Goal: Task Accomplishment & Management: Use online tool/utility

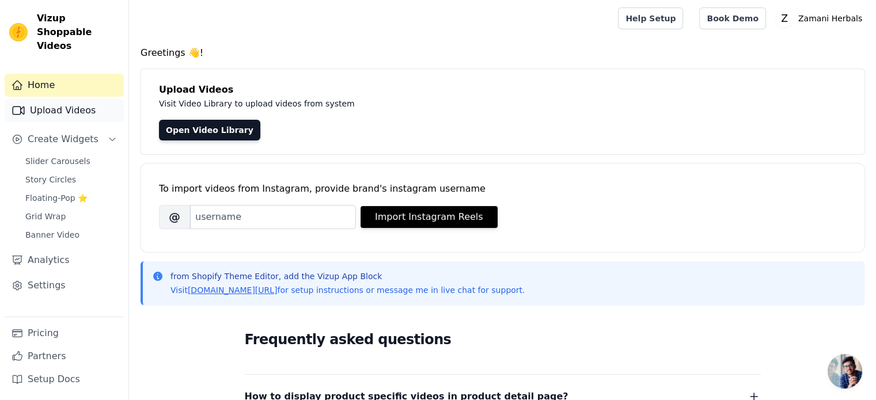
click at [88, 99] on link "Upload Videos" at bounding box center [64, 110] width 119 height 23
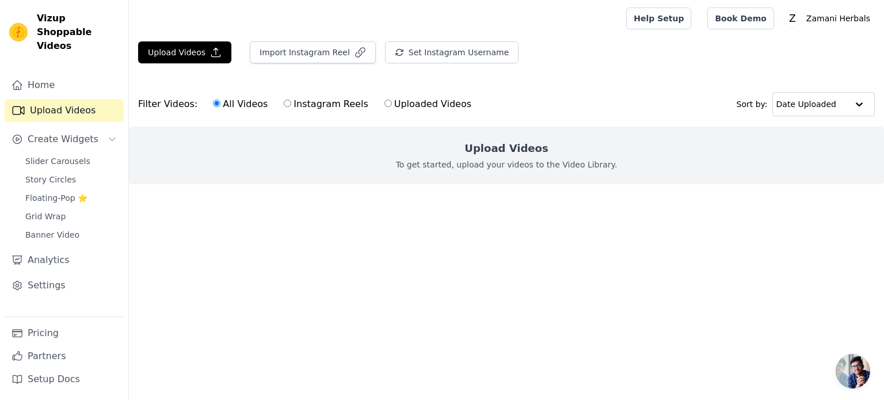
click at [283, 103] on label "Instagram Reels" at bounding box center [325, 104] width 85 height 15
click at [284, 103] on input "Instagram Reels" at bounding box center [287, 103] width 7 height 7
radio input "true"
click at [846, 108] on input "text" at bounding box center [811, 104] width 71 height 23
click at [631, 230] on main "Upload Videos Import Instagram Reel Set Instagram Username Import Latest IG Ree…" at bounding box center [506, 133] width 755 height 193
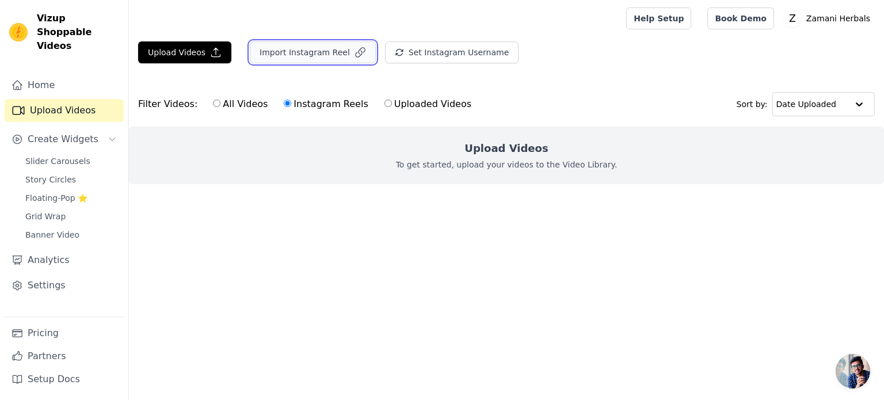
click at [302, 52] on button "Import Instagram Reel" at bounding box center [313, 52] width 126 height 22
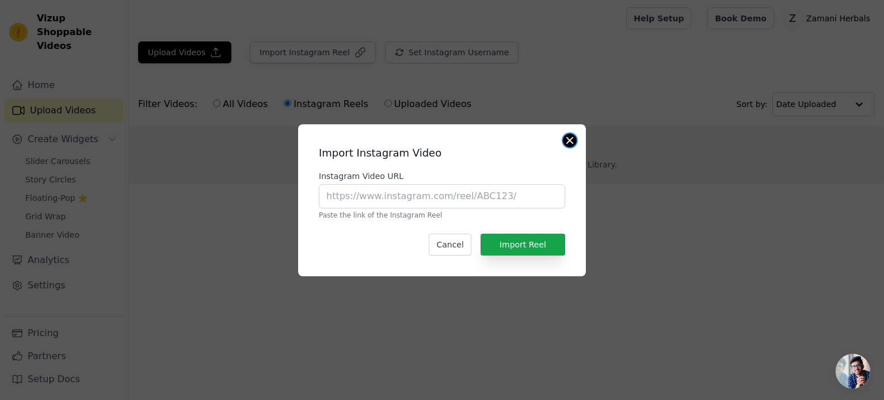
click at [570, 139] on button "Close modal" at bounding box center [570, 141] width 14 height 14
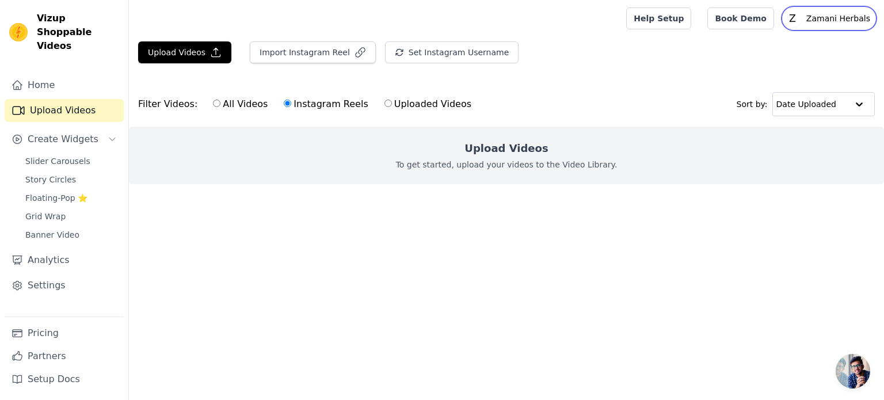
click at [828, 20] on p "Zamani Herbals" at bounding box center [838, 18] width 73 height 21
click at [541, 230] on html "Vizup Shoppable Videos Home Upload Videos Create Widgets Slider Carousels Story…" at bounding box center [442, 115] width 884 height 230
click at [44, 74] on link "Home" at bounding box center [64, 85] width 119 height 23
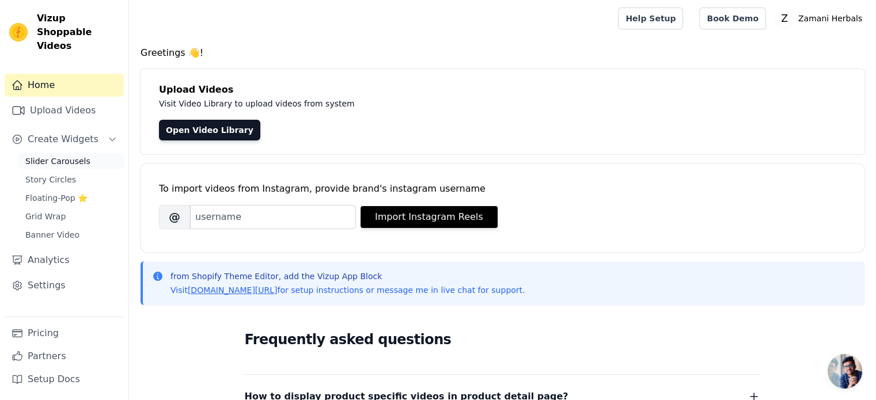
click at [79, 155] on span "Slider Carousels" at bounding box center [57, 161] width 65 height 12
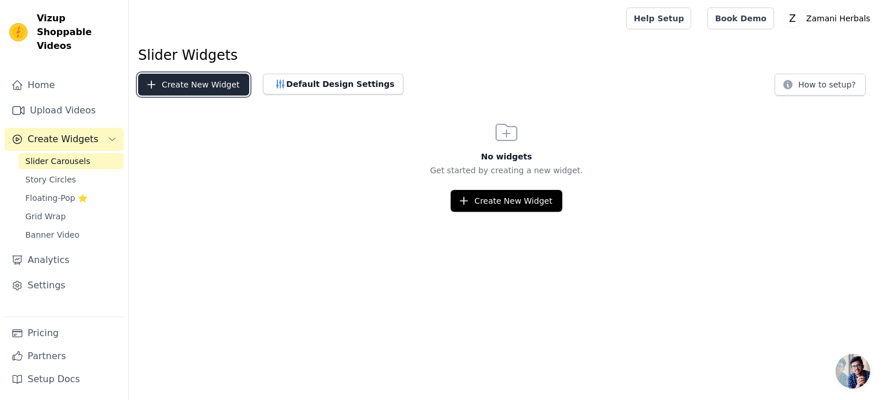
click at [197, 89] on button "Create New Widget" at bounding box center [193, 85] width 111 height 22
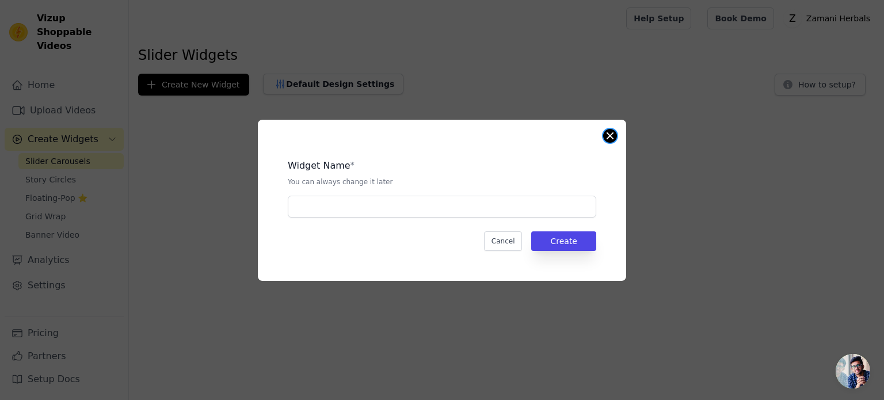
click at [610, 133] on button "Close modal" at bounding box center [610, 136] width 14 height 14
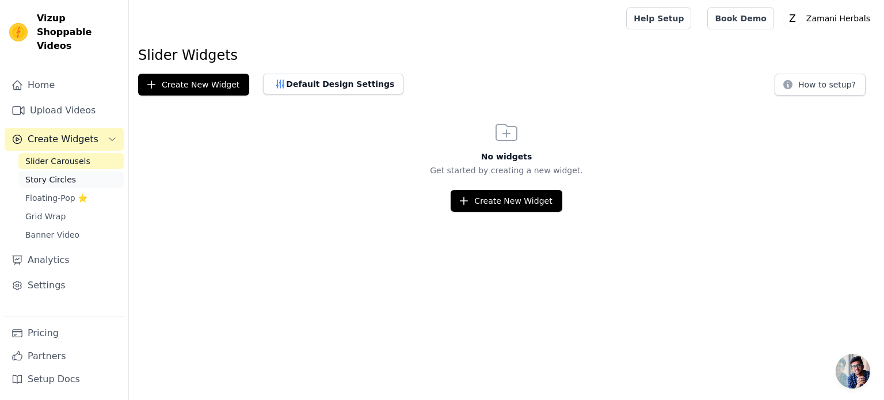
click at [79, 172] on link "Story Circles" at bounding box center [70, 180] width 105 height 16
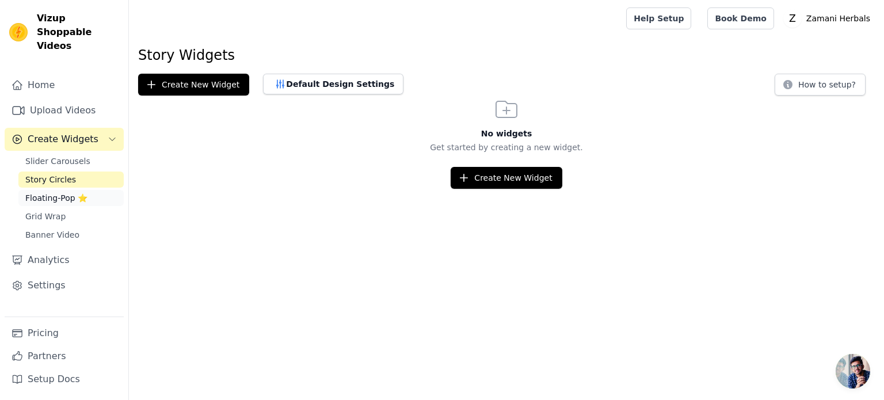
click at [55, 192] on span "Floating-Pop ⭐" at bounding box center [56, 198] width 62 height 12
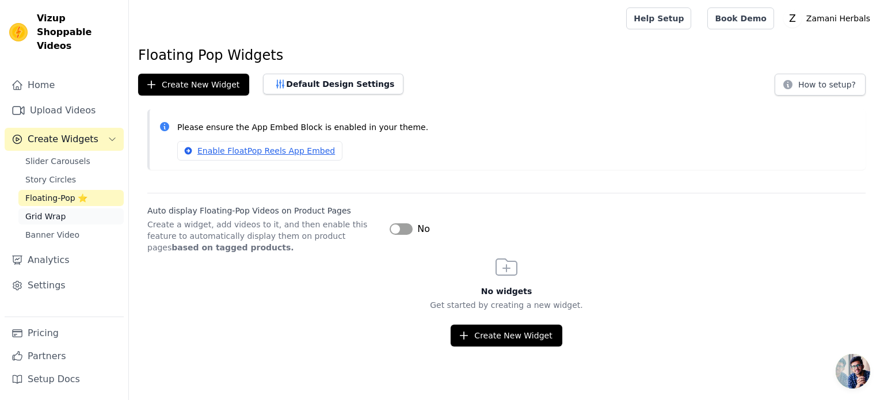
click at [50, 211] on span "Grid Wrap" at bounding box center [45, 217] width 40 height 12
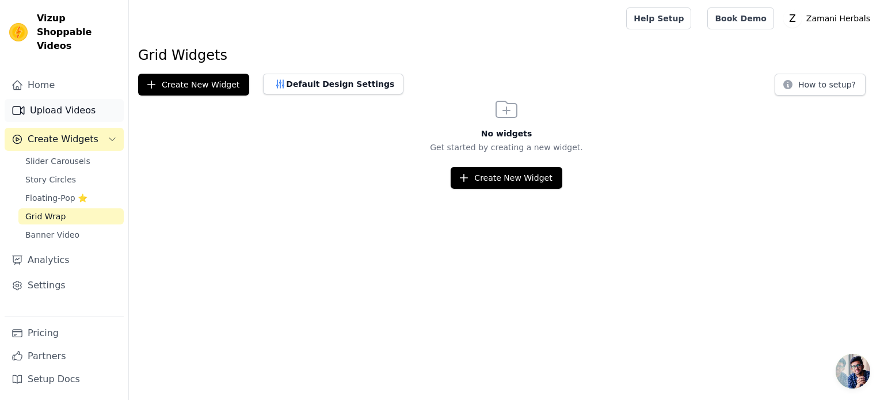
click at [80, 100] on link "Upload Videos" at bounding box center [64, 110] width 119 height 23
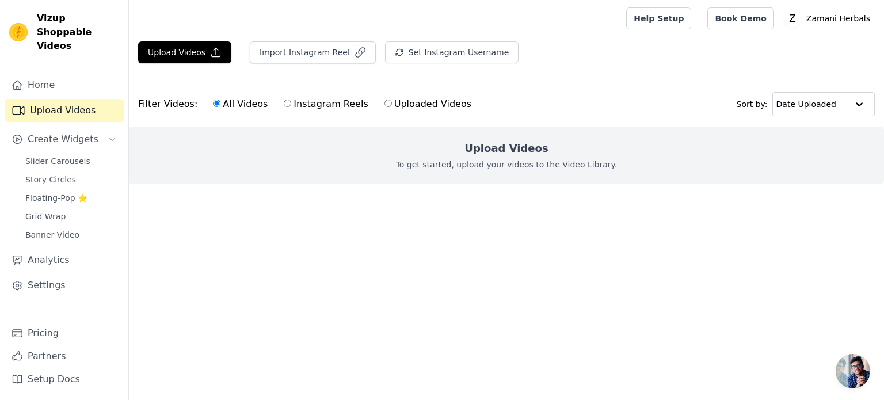
click at [292, 113] on div "All Videos Instagram Reels Uploaded Videos" at bounding box center [342, 104] width 271 height 26
click at [283, 99] on label "Instagram Reels" at bounding box center [325, 104] width 85 height 15
click at [284, 100] on input "Instagram Reels" at bounding box center [287, 103] width 7 height 7
radio input "true"
click at [239, 103] on label "All Videos" at bounding box center [240, 104] width 56 height 15
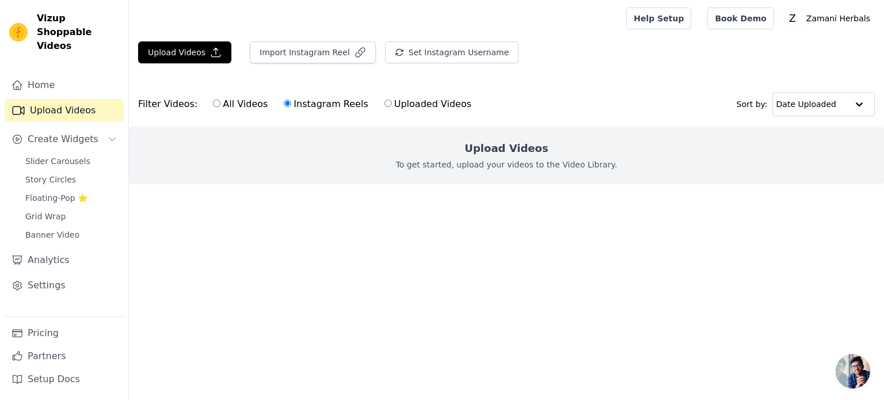
click at [220, 103] on input "All Videos" at bounding box center [216, 103] width 7 height 7
radio input "true"
click at [305, 62] on button "Import Instagram Reel" at bounding box center [313, 52] width 126 height 22
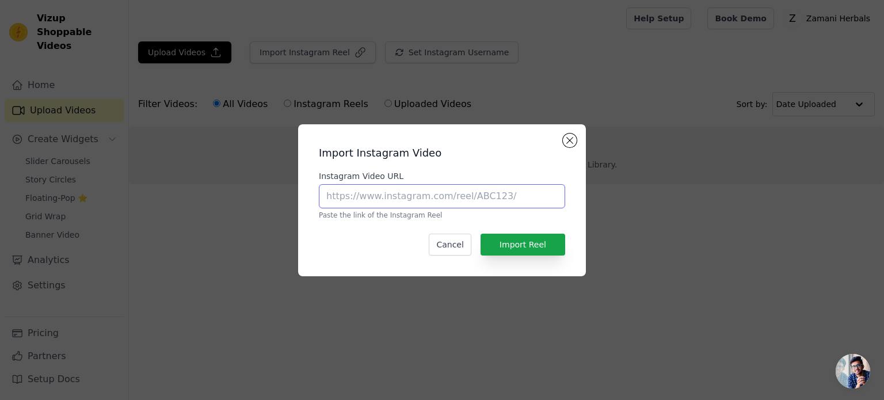
click at [396, 195] on input "Instagram Video URL" at bounding box center [442, 196] width 246 height 24
paste input "[URL][DOMAIN_NAME]"
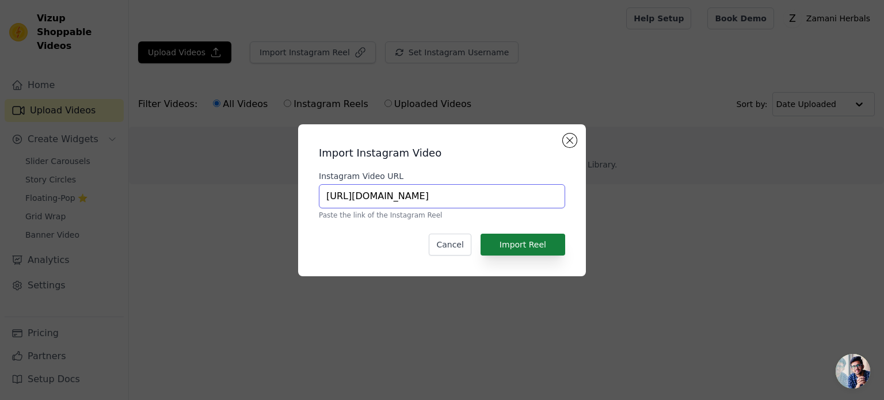
type input "[URL][DOMAIN_NAME]"
click at [518, 245] on button "Import Reel" at bounding box center [523, 245] width 85 height 22
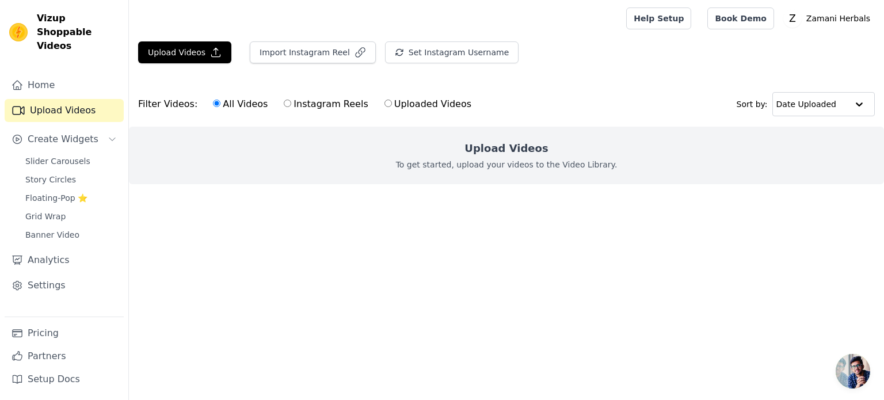
click at [286, 101] on label "Instagram Reels" at bounding box center [325, 104] width 85 height 15
click at [286, 101] on input "Instagram Reels" at bounding box center [287, 103] width 7 height 7
radio input "true"
click at [94, 74] on link "Home" at bounding box center [64, 85] width 119 height 23
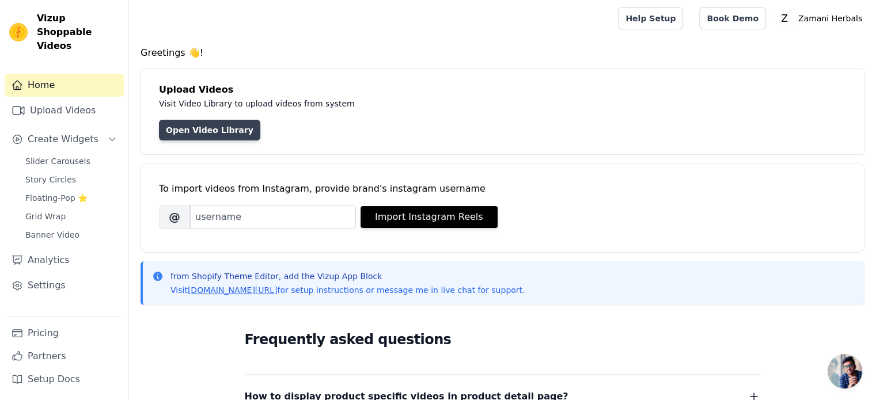
click at [197, 131] on link "Open Video Library" at bounding box center [209, 130] width 101 height 21
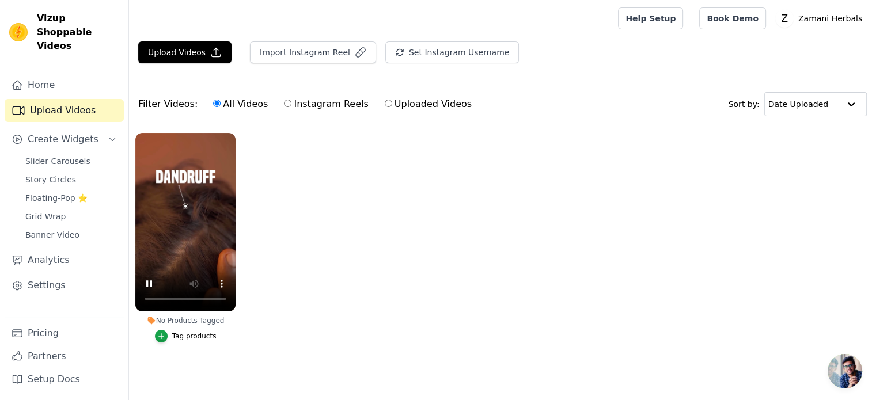
click at [306, 164] on ul "No Products Tagged Tag products" at bounding box center [502, 249] width 747 height 245
click at [185, 337] on div "Tag products" at bounding box center [194, 336] width 44 height 9
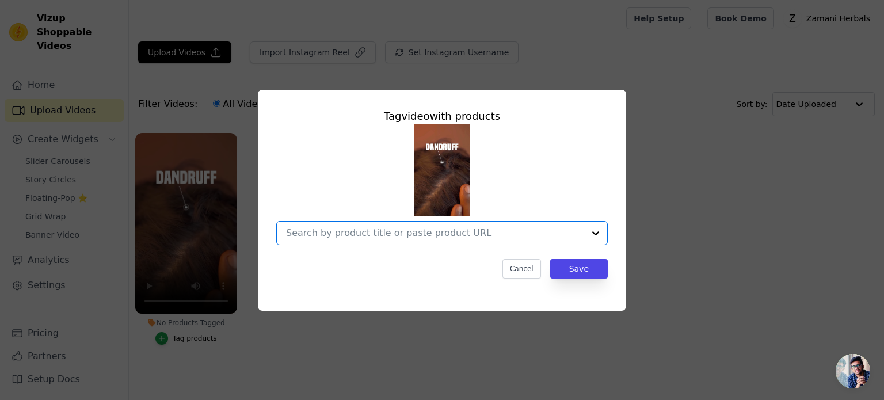
click at [417, 227] on input "No Products Tagged Tag video with products Option undefined, selected. Select i…" at bounding box center [435, 232] width 298 height 11
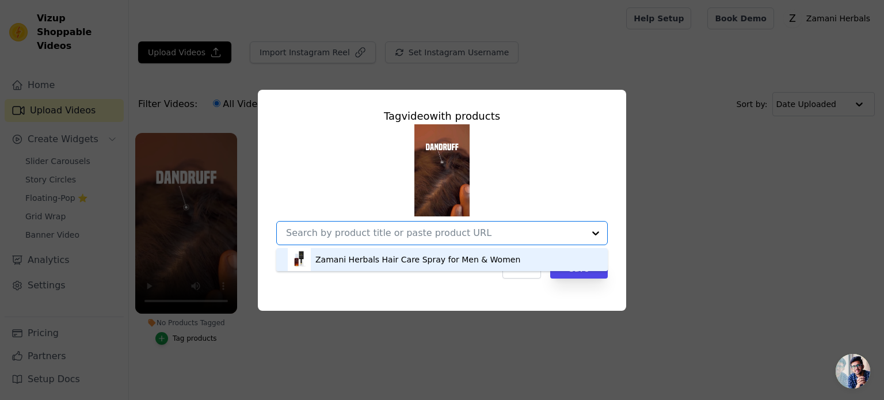
click at [424, 265] on div "Zamani Herbals Hair Care Spray for Men & Women" at bounding box center [417, 260] width 205 height 12
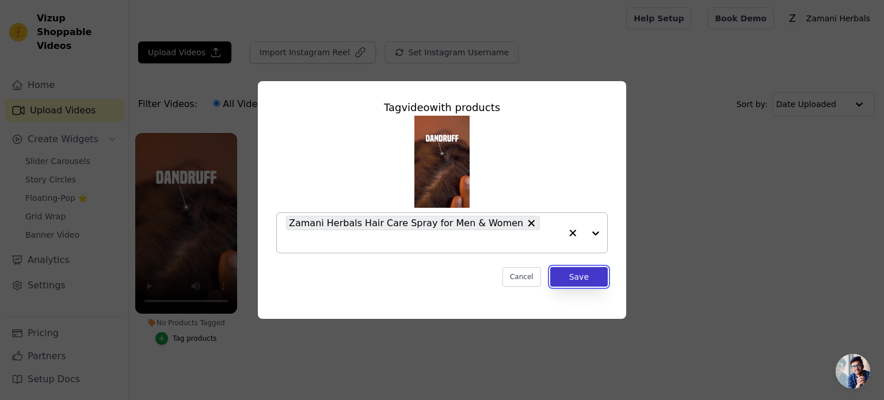
click at [592, 273] on button "Save" at bounding box center [579, 277] width 58 height 20
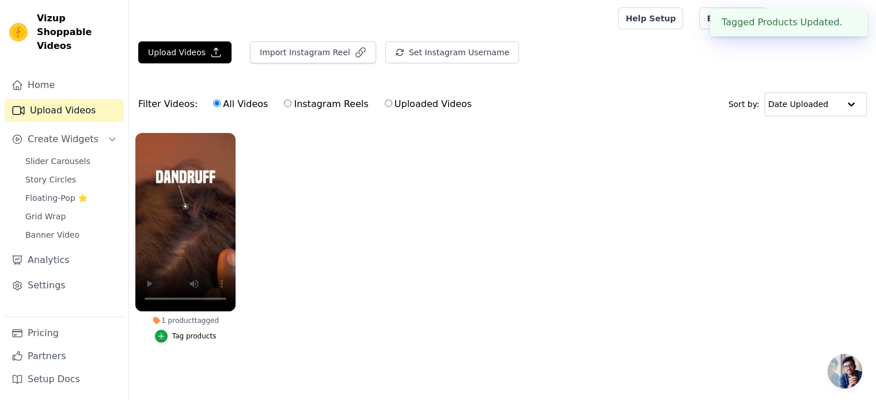
click at [376, 158] on ul "1 product tagged Tag products" at bounding box center [502, 249] width 747 height 245
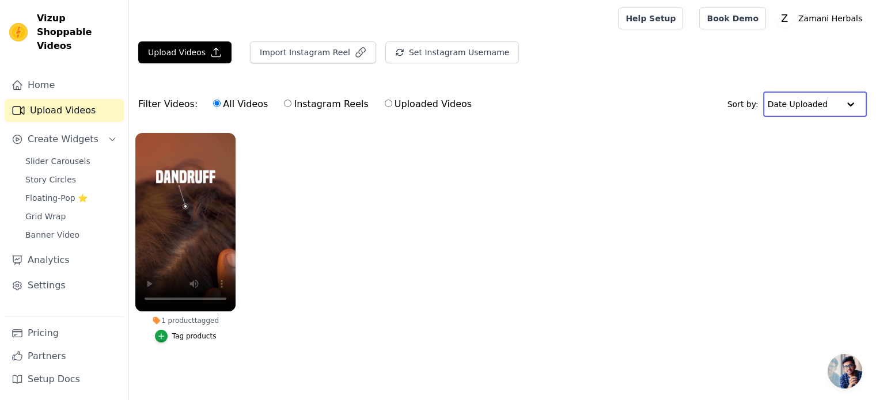
click at [827, 108] on input "text" at bounding box center [802, 104] width 71 height 23
click at [549, 181] on ul "1 product tagged Tag products" at bounding box center [502, 249] width 747 height 245
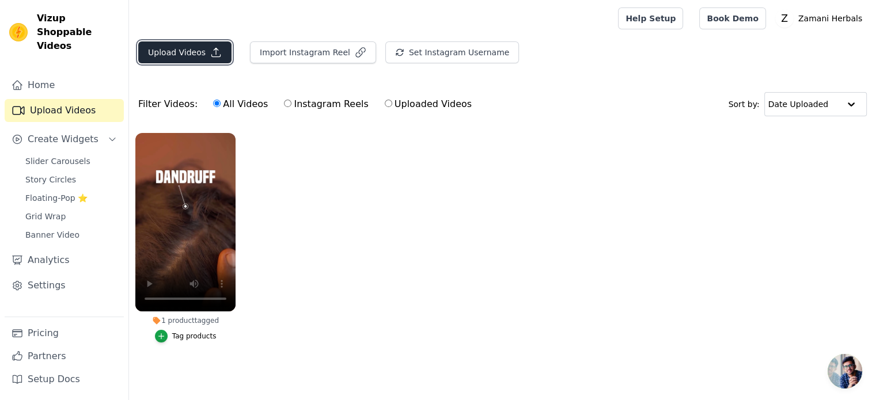
click at [210, 55] on icon "button" at bounding box center [216, 53] width 12 height 12
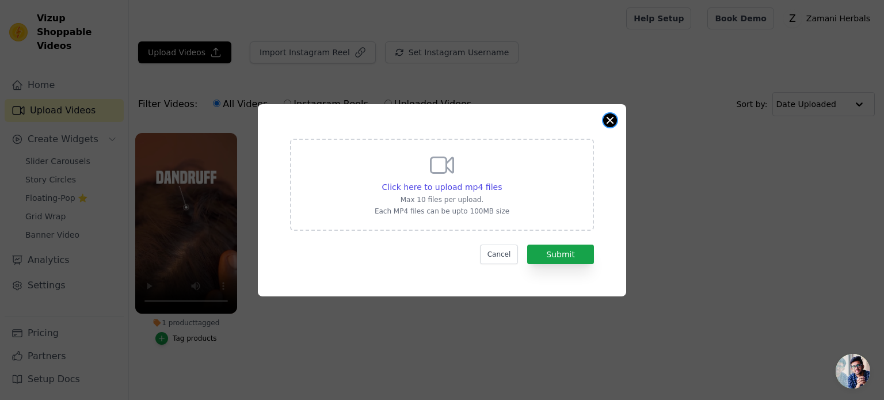
click at [615, 116] on div "Click here to upload mp4 files Max 10 files per upload. Each MP4 files can be u…" at bounding box center [442, 200] width 368 height 192
click at [610, 124] on button "Close modal" at bounding box center [610, 120] width 14 height 14
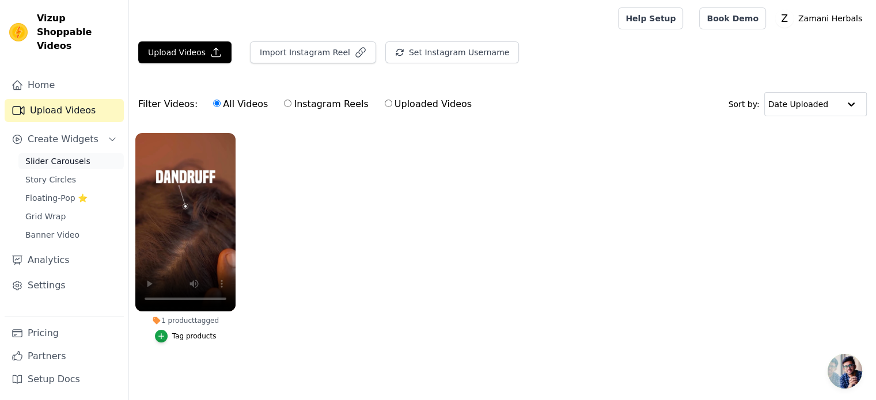
click at [40, 155] on span "Slider Carousels" at bounding box center [57, 161] width 65 height 12
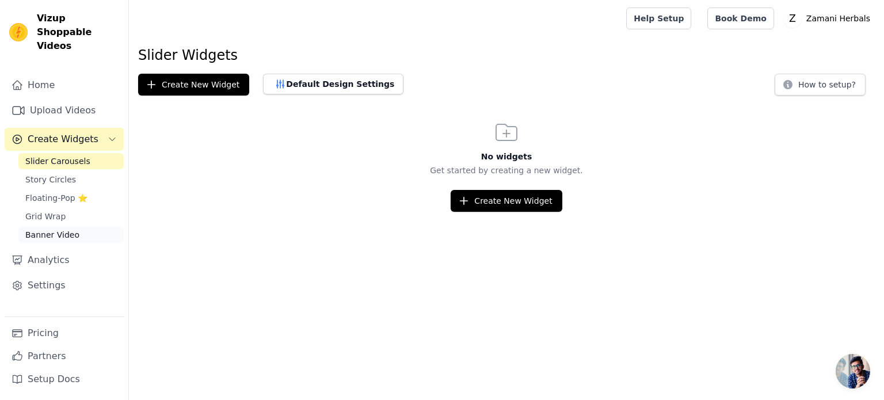
click at [63, 229] on span "Banner Video" at bounding box center [52, 235] width 54 height 12
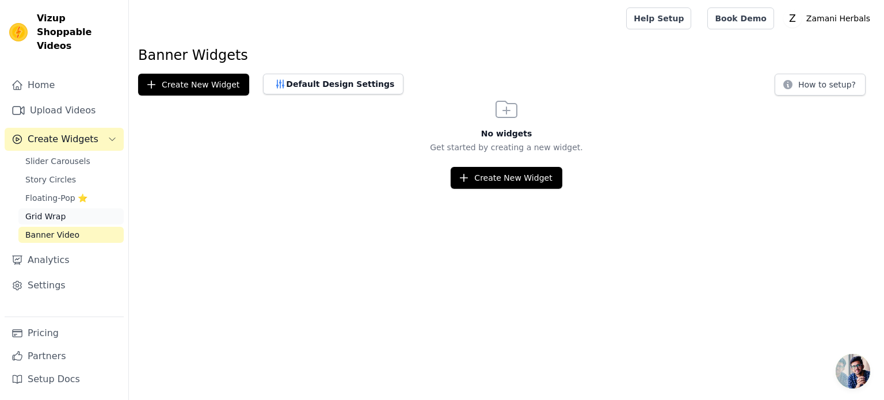
click at [67, 208] on link "Grid Wrap" at bounding box center [70, 216] width 105 height 16
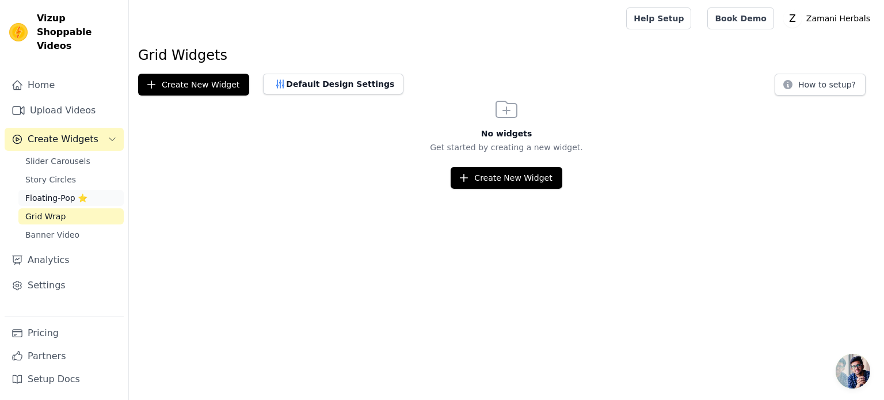
click at [73, 192] on span "Floating-Pop ⭐" at bounding box center [56, 198] width 62 height 12
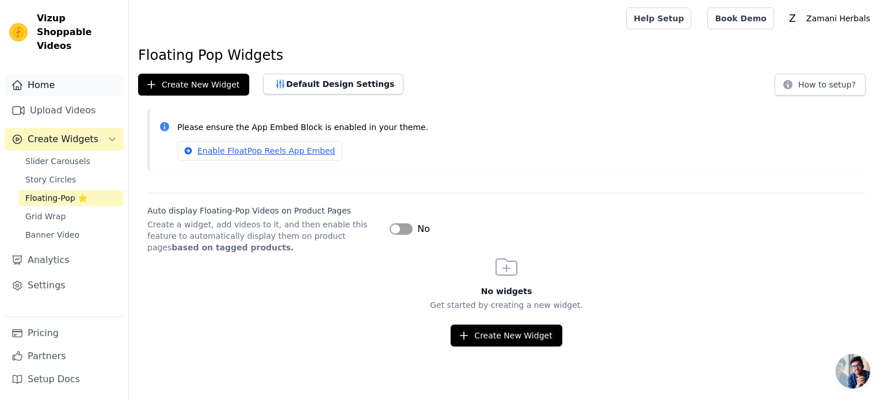
click at [60, 74] on link "Home" at bounding box center [64, 85] width 119 height 23
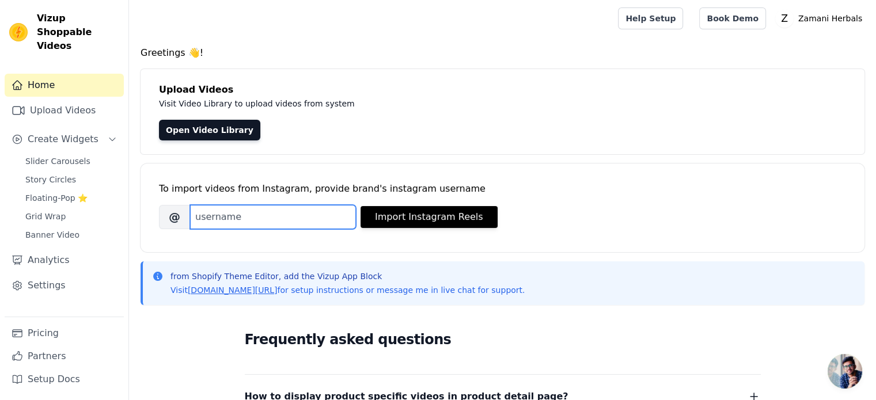
click at [299, 211] on input "Brand's Instagram Username" at bounding box center [273, 217] width 166 height 24
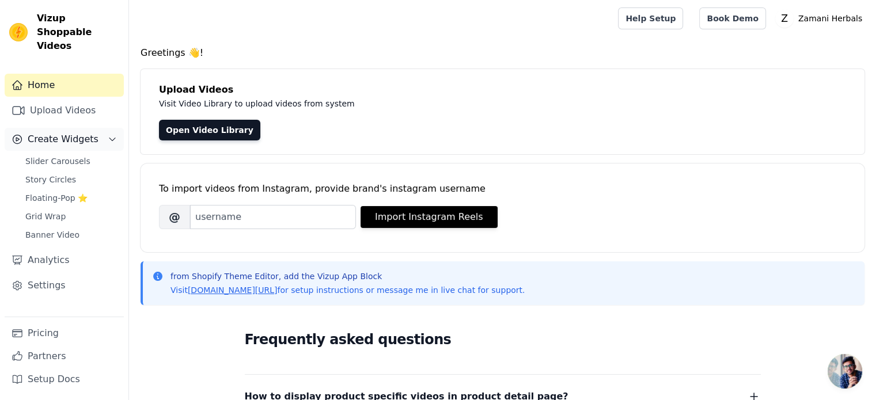
click at [64, 135] on button "Create Widgets" at bounding box center [64, 139] width 119 height 23
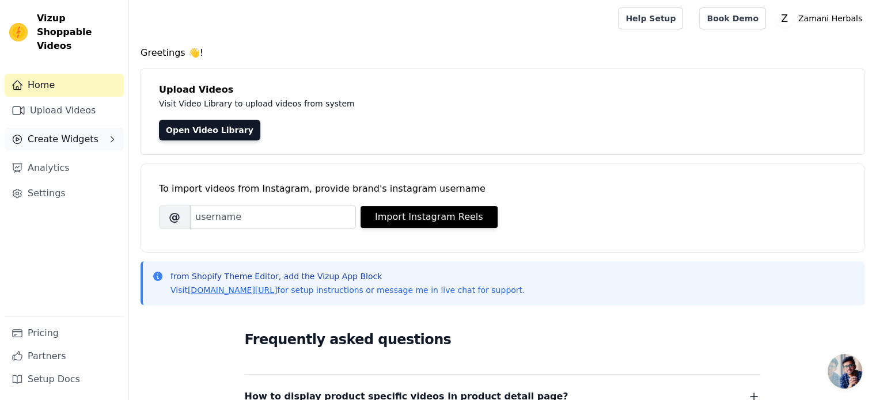
click at [73, 132] on span "Create Widgets" at bounding box center [63, 139] width 71 height 14
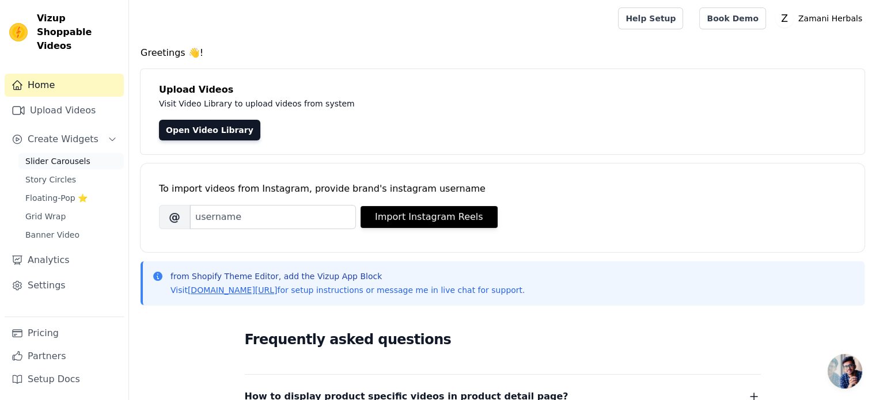
click at [63, 155] on span "Slider Carousels" at bounding box center [57, 161] width 65 height 12
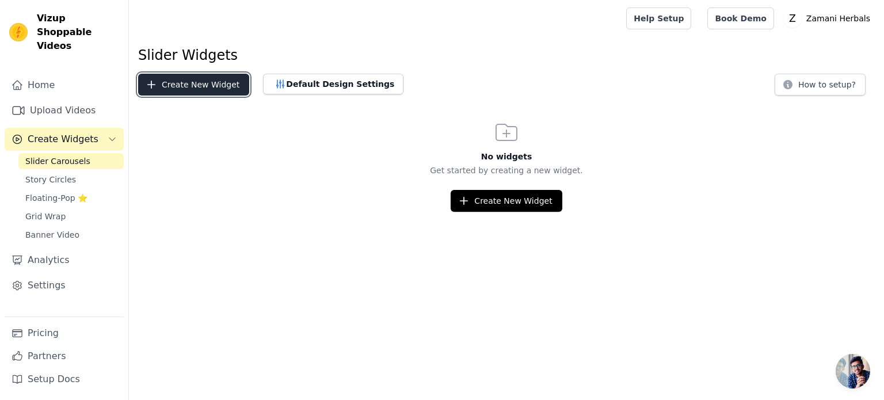
click at [195, 90] on button "Create New Widget" at bounding box center [193, 85] width 111 height 22
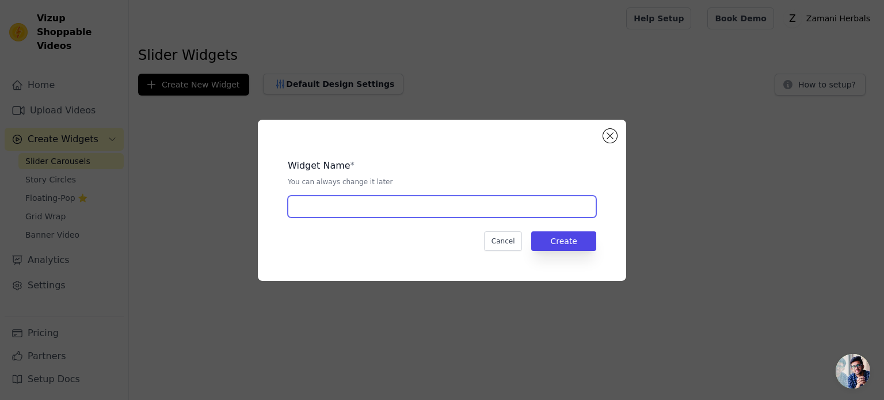
click at [387, 211] on input "text" at bounding box center [442, 207] width 309 height 22
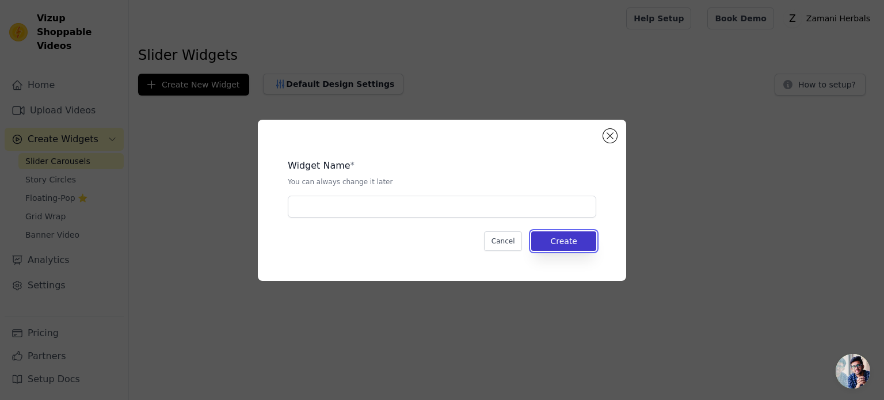
click at [568, 239] on button "Create" at bounding box center [563, 241] width 65 height 20
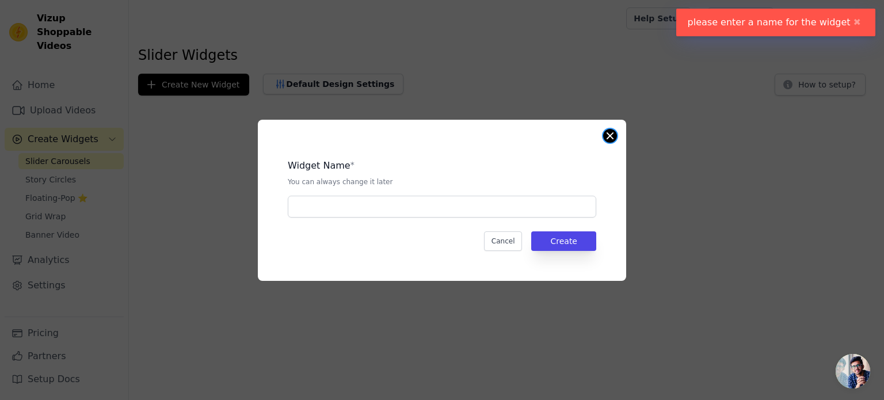
click at [614, 135] on button "Close modal" at bounding box center [610, 136] width 14 height 14
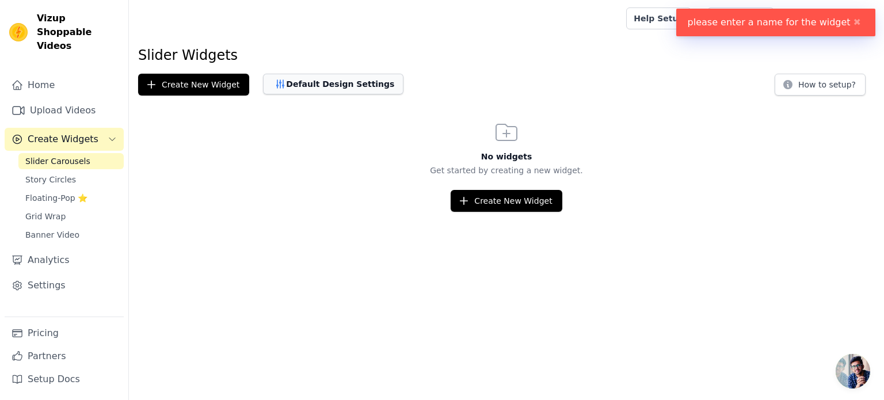
click at [339, 78] on button "Default Design Settings" at bounding box center [333, 84] width 140 height 21
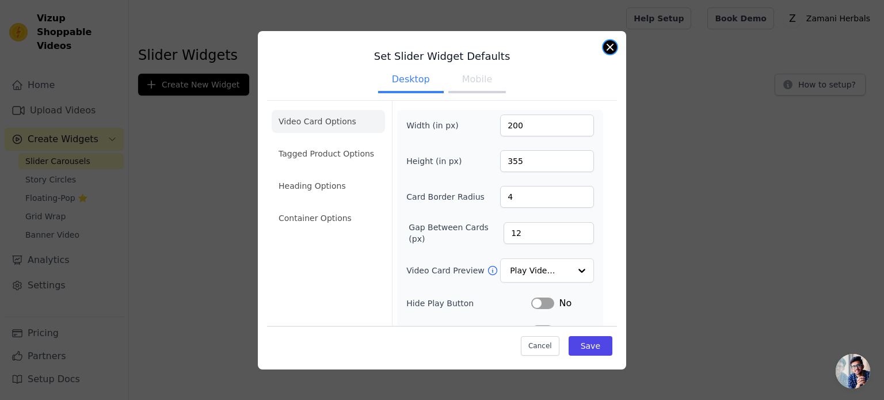
click at [609, 52] on button "Close modal" at bounding box center [610, 47] width 14 height 14
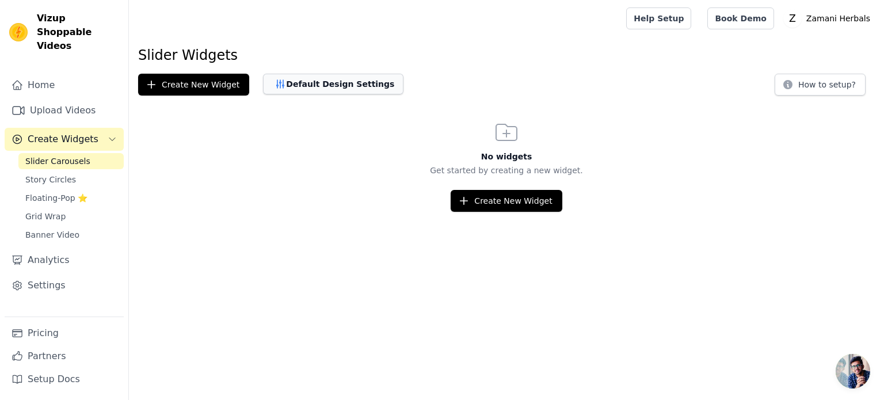
click at [349, 75] on button "Default Design Settings" at bounding box center [333, 84] width 140 height 21
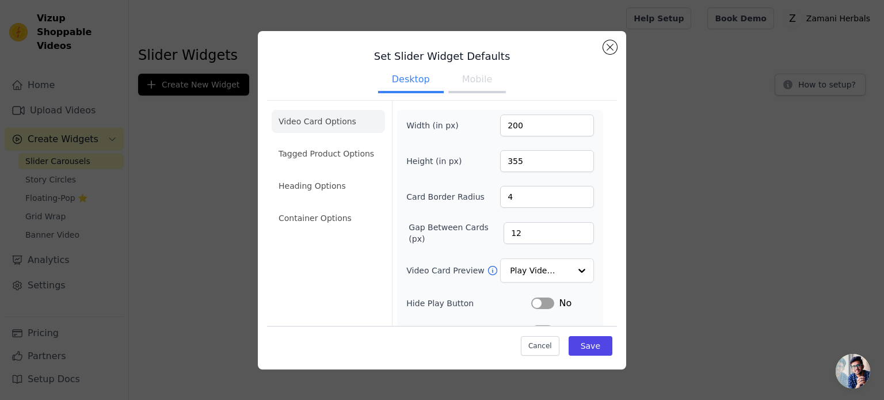
click at [420, 79] on button "Desktop" at bounding box center [411, 80] width 66 height 25
click at [461, 81] on button "Mobile" at bounding box center [477, 80] width 58 height 25
click at [393, 73] on button "Desktop" at bounding box center [411, 80] width 66 height 25
click at [609, 50] on button "Close modal" at bounding box center [610, 47] width 14 height 14
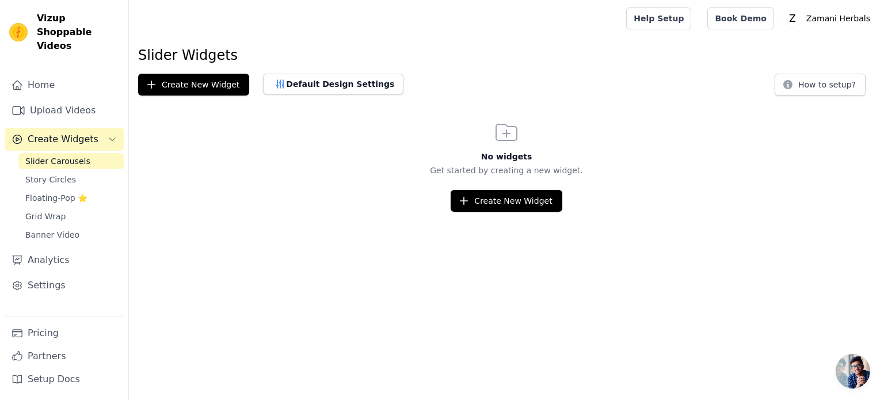
click at [500, 142] on icon at bounding box center [507, 133] width 28 height 28
click at [516, 200] on button "Create New Widget" at bounding box center [506, 201] width 111 height 22
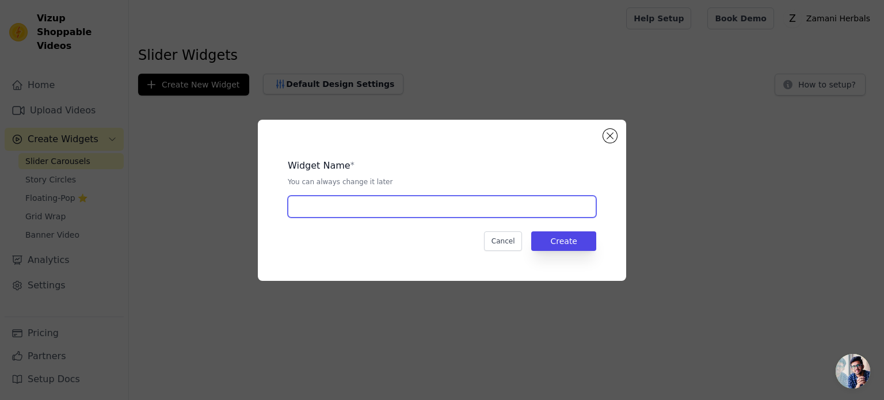
click at [350, 209] on input "text" at bounding box center [442, 207] width 309 height 22
type input "Zamani Herbals"
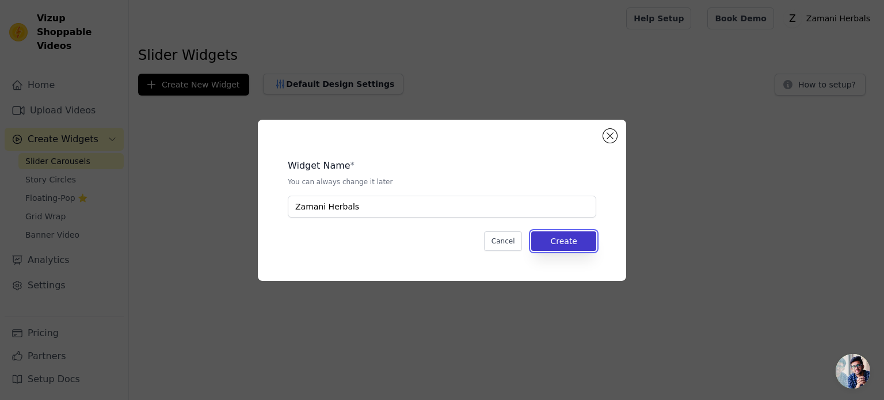
click at [555, 235] on button "Create" at bounding box center [563, 241] width 65 height 20
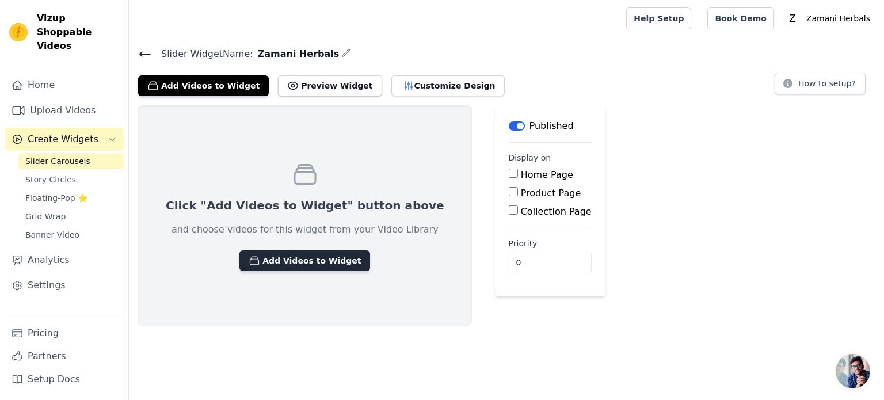
click at [316, 267] on button "Add Videos to Widget" at bounding box center [304, 260] width 131 height 21
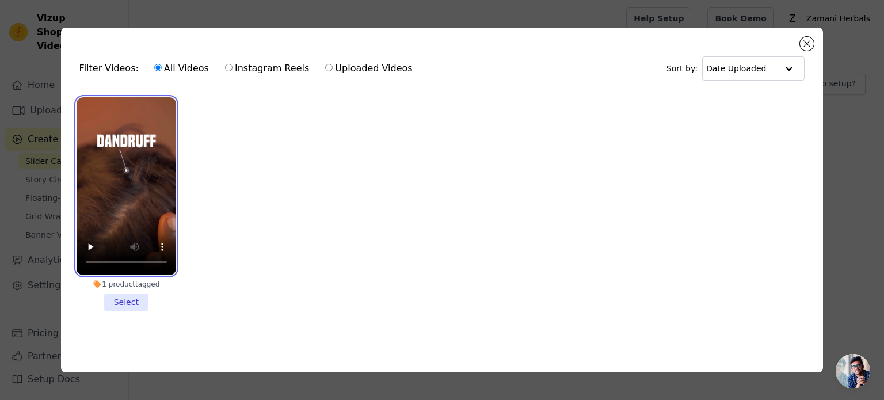
click at [135, 192] on video at bounding box center [127, 185] width 100 height 177
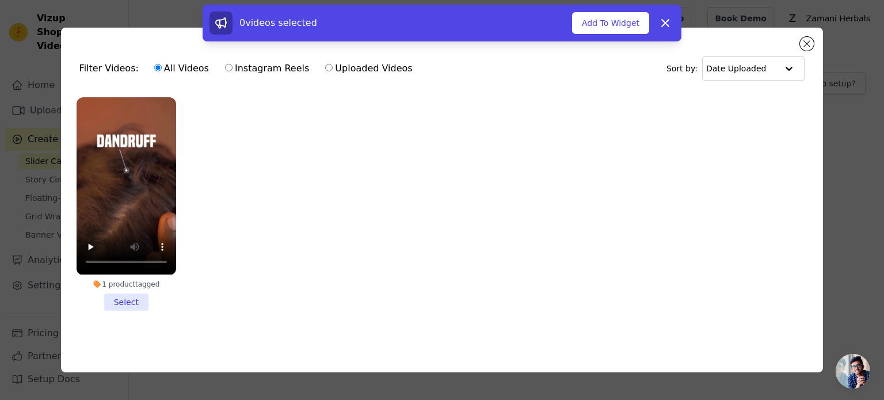
click at [120, 299] on li "1 product tagged Select" at bounding box center [127, 203] width 100 height 213
click at [0, 0] on input "1 product tagged Select" at bounding box center [0, 0] width 0 height 0
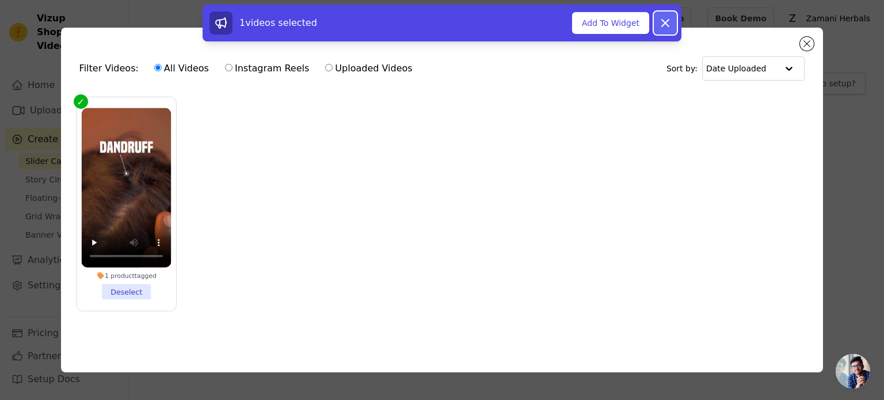
click at [670, 22] on icon at bounding box center [666, 23] width 14 height 14
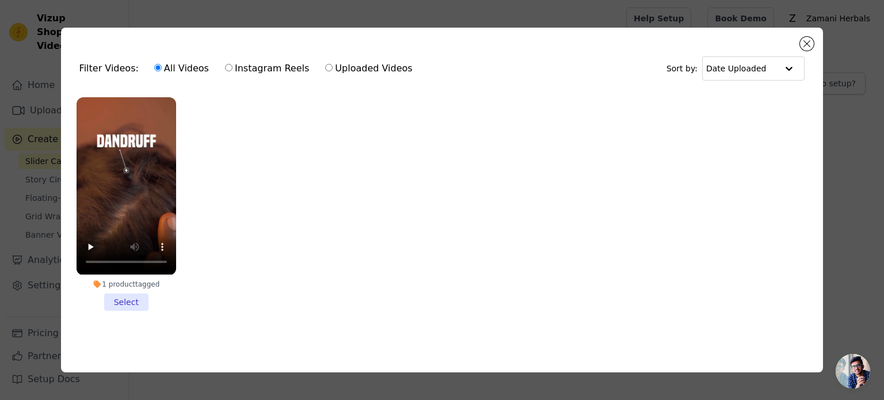
click at [145, 298] on li "1 product tagged Select" at bounding box center [127, 203] width 100 height 213
click at [0, 0] on input "1 product tagged Select" at bounding box center [0, 0] width 0 height 0
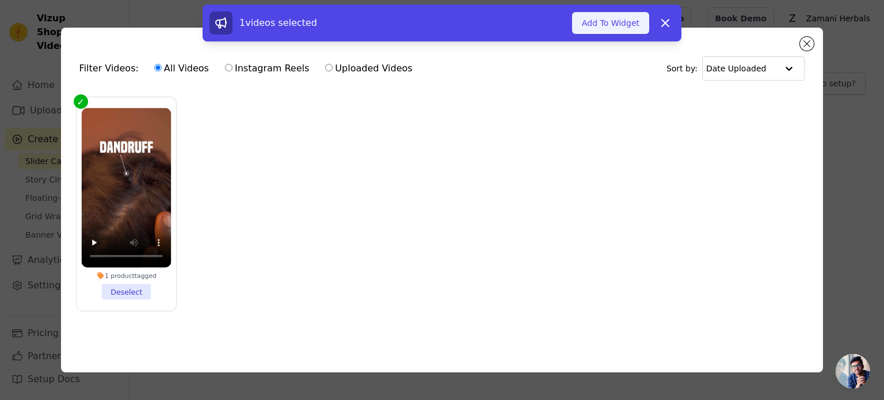
click at [611, 26] on button "Add To Widget" at bounding box center [610, 23] width 77 height 22
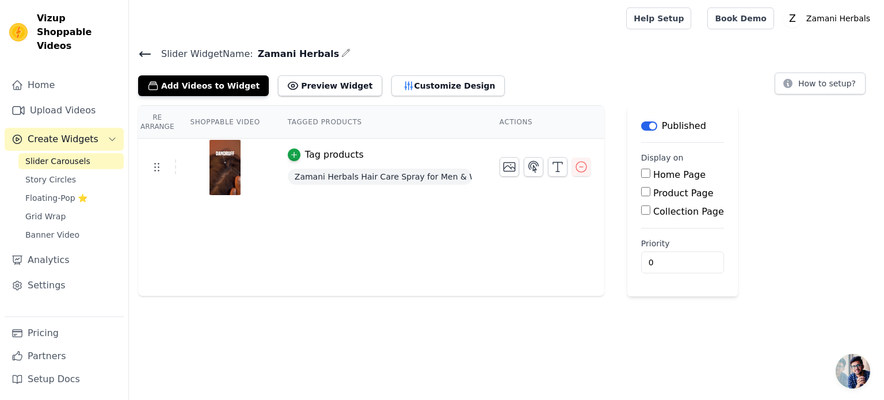
click at [220, 121] on th "Shoppable Video" at bounding box center [224, 122] width 97 height 33
click at [309, 121] on th "Tagged Products" at bounding box center [380, 122] width 212 height 33
click at [397, 296] on html "Vizup Shoppable Videos Home Upload Videos Create Widgets Slider Carousels Story…" at bounding box center [442, 148] width 884 height 296
click at [554, 169] on icon "button" at bounding box center [558, 167] width 14 height 14
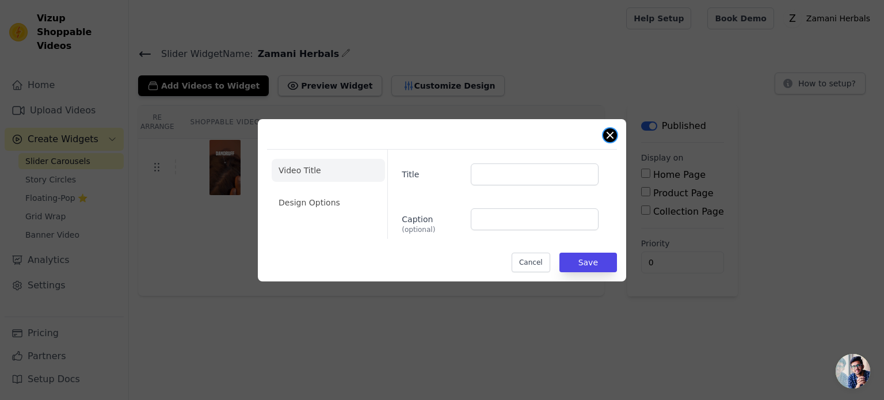
click at [613, 136] on button "Close modal" at bounding box center [610, 135] width 14 height 14
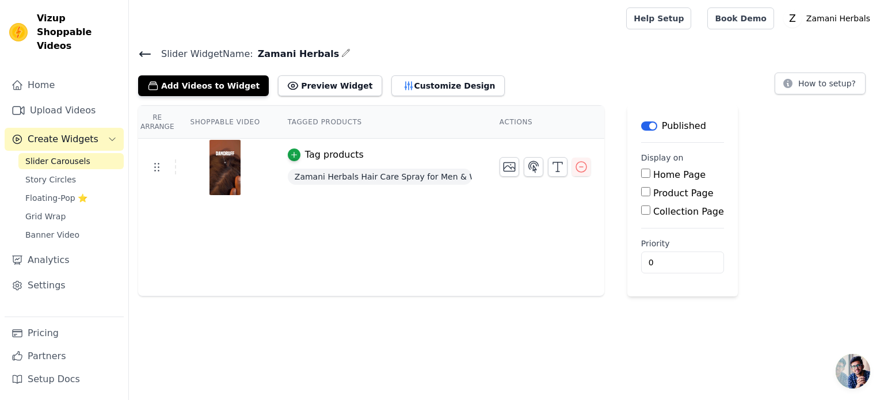
click at [484, 227] on div "Re Arrange Shoppable Video Tagged Products Actions Tag products Zamani Herbals …" at bounding box center [371, 200] width 466 height 191
click at [55, 100] on link "Upload Videos" at bounding box center [64, 110] width 119 height 23
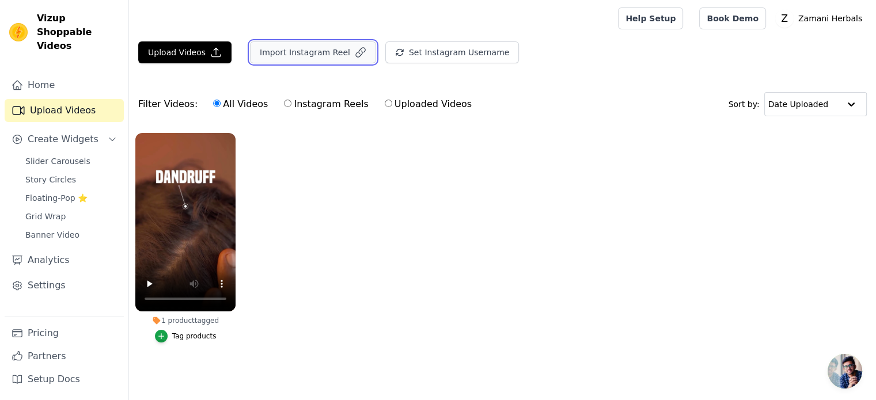
click at [314, 50] on button "Import Instagram Reel" at bounding box center [313, 52] width 126 height 22
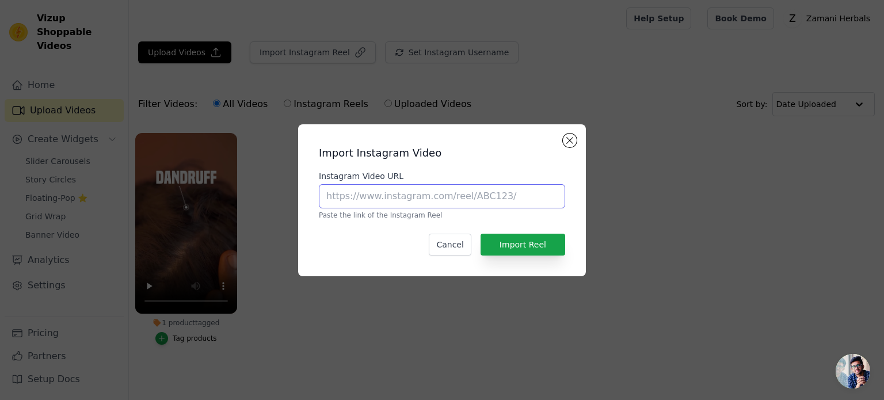
click at [375, 192] on input "Instagram Video URL" at bounding box center [442, 196] width 246 height 24
paste input "[URL][DOMAIN_NAME]"
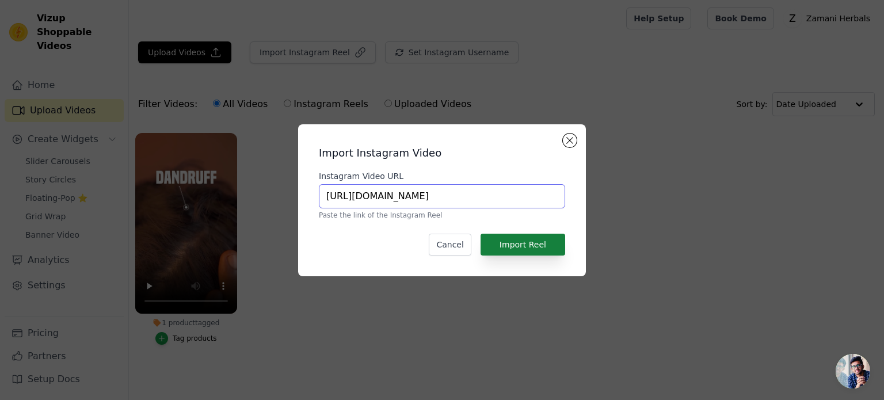
type input "[URL][DOMAIN_NAME]"
click at [510, 245] on button "Import Reel" at bounding box center [523, 245] width 85 height 22
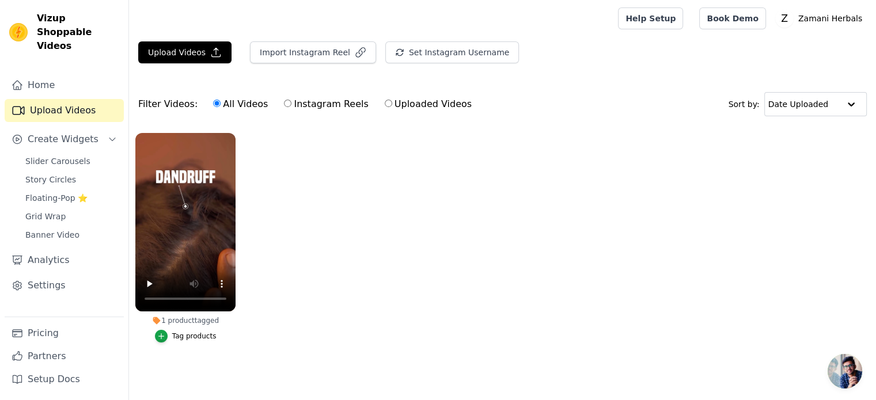
click at [297, 101] on label "Instagram Reels" at bounding box center [325, 104] width 85 height 15
click at [291, 101] on input "Instagram Reels" at bounding box center [287, 103] width 7 height 7
radio input "true"
drag, startPoint x: 234, startPoint y: 101, endPoint x: 161, endPoint y: 107, distance: 73.4
click at [161, 107] on div "Filter Videos: All Videos Instagram Reels Uploaded Videos" at bounding box center [308, 104] width 340 height 26
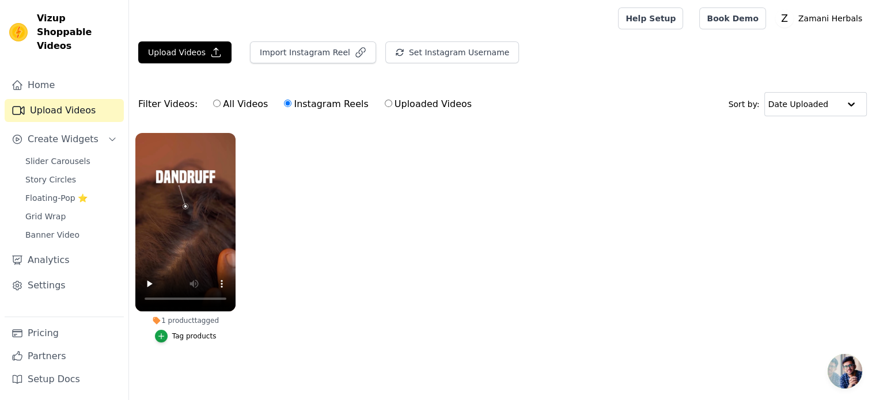
click at [161, 107] on div "Filter Videos: All Videos Instagram Reels Uploaded Videos" at bounding box center [308, 104] width 340 height 26
click at [333, 128] on ul "1 product tagged Tag products" at bounding box center [502, 249] width 747 height 245
click at [299, 52] on button "Import Instagram Reel" at bounding box center [313, 52] width 126 height 22
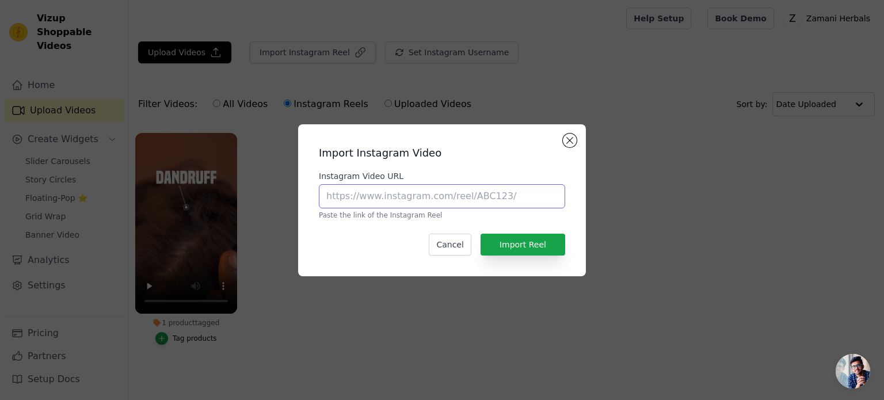
click at [370, 200] on input "Instagram Video URL" at bounding box center [442, 196] width 246 height 24
paste input "[URL][DOMAIN_NAME]"
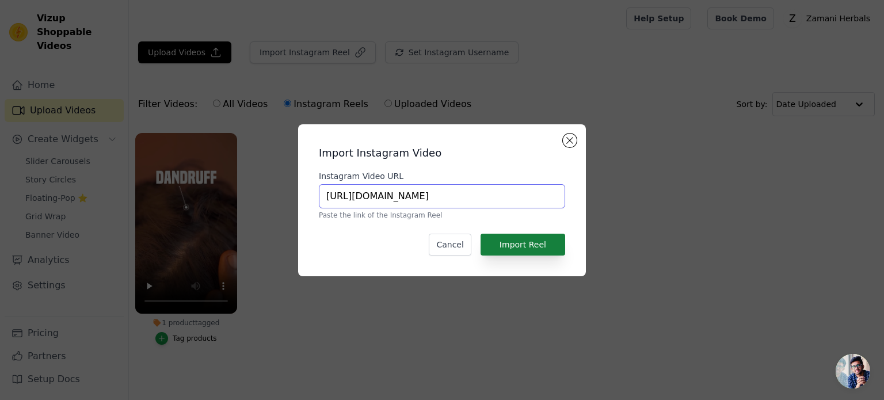
type input "[URL][DOMAIN_NAME]"
click at [507, 241] on button "Import Reel" at bounding box center [523, 245] width 85 height 22
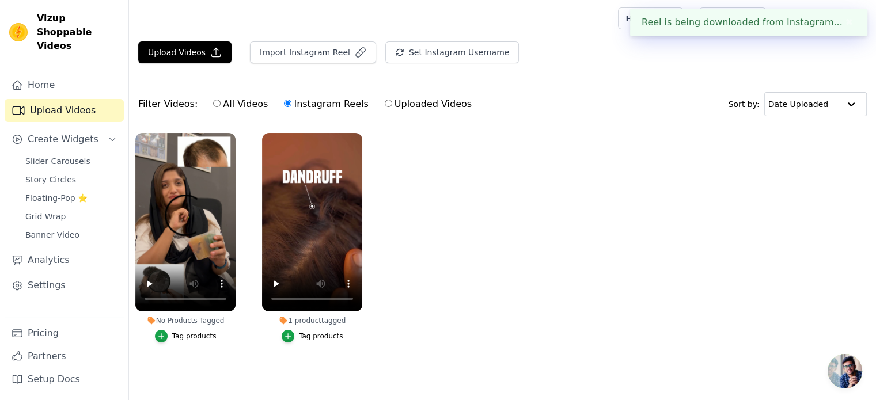
drag, startPoint x: 507, startPoint y: 241, endPoint x: 421, endPoint y: 255, distance: 86.3
click at [421, 255] on ul "No Products Tagged Tag products 1 product tagged Tag products" at bounding box center [502, 249] width 747 height 245
click at [313, 51] on button "Import Instagram Reel" at bounding box center [313, 52] width 126 height 22
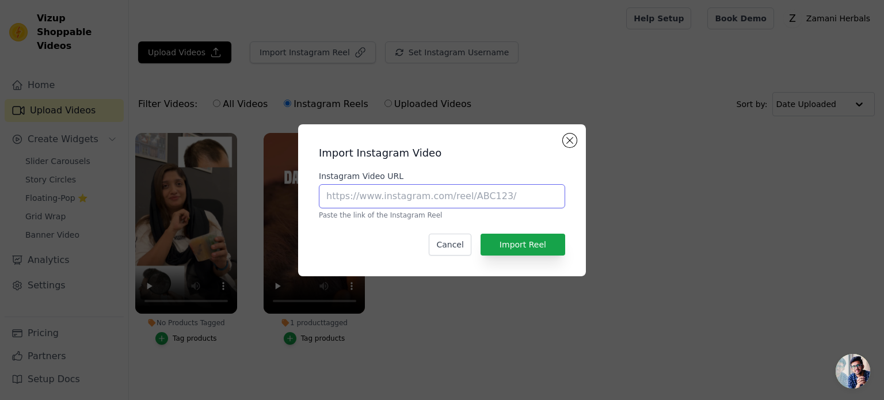
click at [389, 202] on input "Instagram Video URL" at bounding box center [442, 196] width 246 height 24
paste input "[URL][DOMAIN_NAME]"
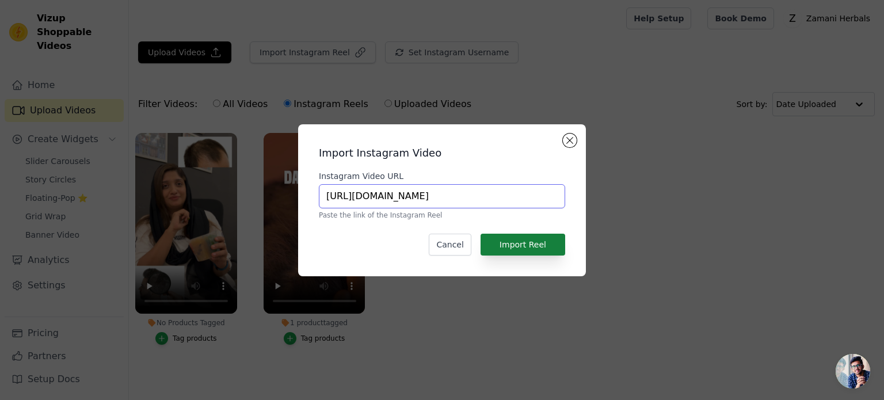
type input "[URL][DOMAIN_NAME]"
click at [543, 243] on button "Import Reel" at bounding box center [523, 245] width 85 height 22
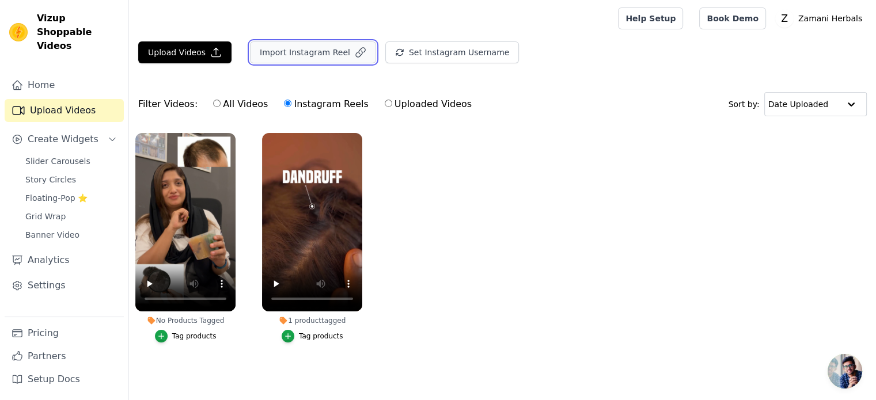
click at [337, 52] on button "Import Instagram Reel" at bounding box center [313, 52] width 126 height 22
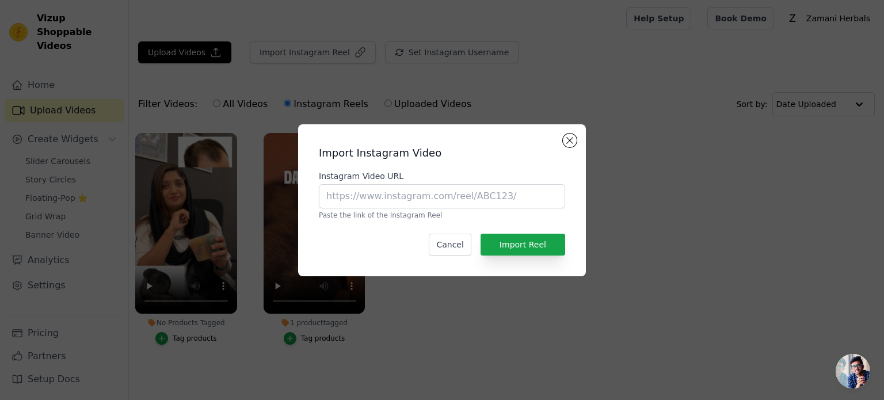
click at [400, 336] on div "Import Instagram Video Instagram Video URL Paste the link of the Instagram Reel…" at bounding box center [442, 200] width 884 height 400
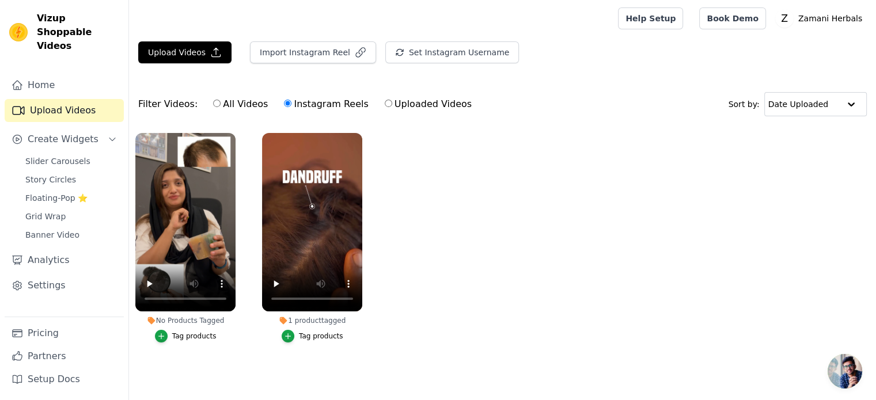
click at [198, 337] on div "Tag products" at bounding box center [194, 336] width 44 height 9
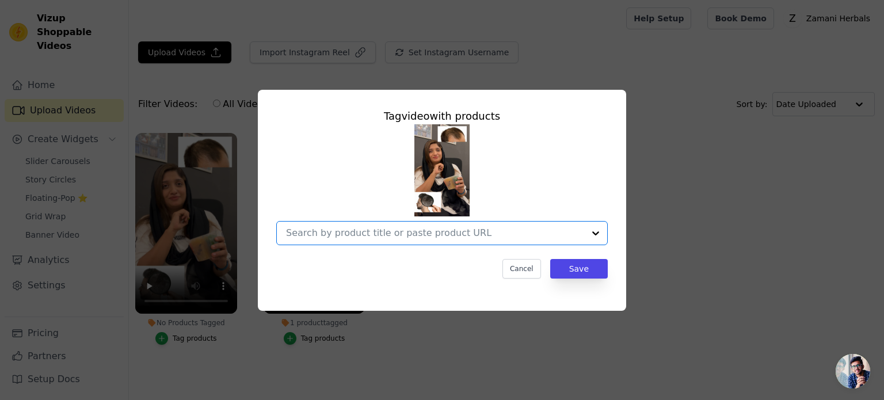
click at [512, 235] on input "No Products Tagged Tag video with products Option undefined, selected. Select i…" at bounding box center [435, 232] width 298 height 11
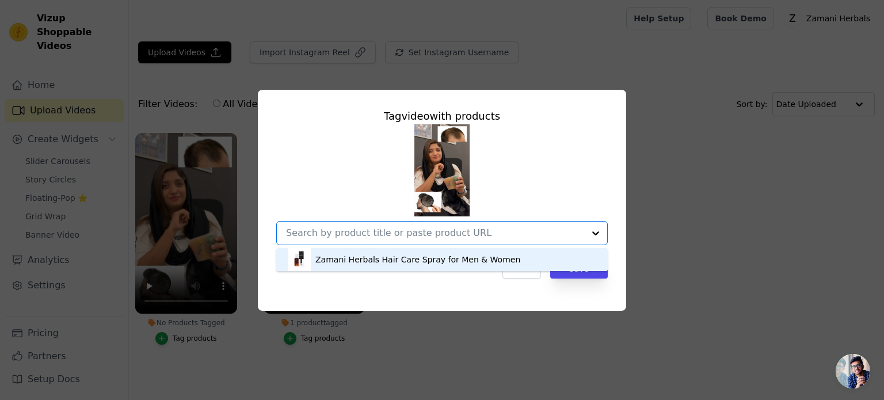
click at [495, 257] on div "Zamani Herbals Hair Care Spray for Men & Women" at bounding box center [417, 260] width 205 height 12
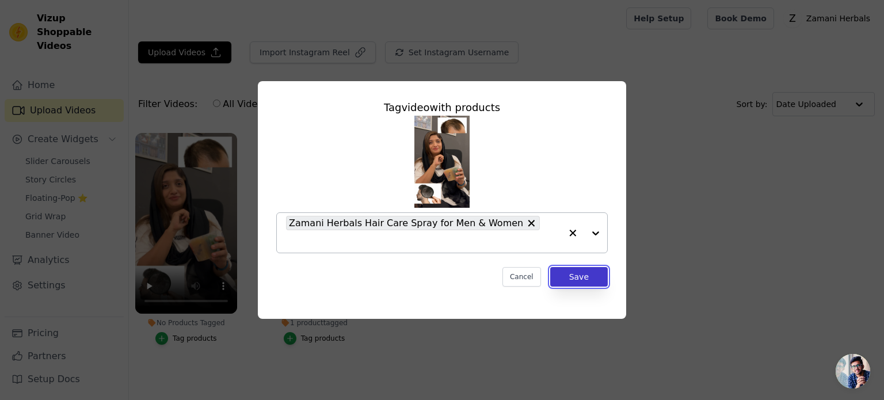
click at [590, 267] on button "Save" at bounding box center [579, 277] width 58 height 20
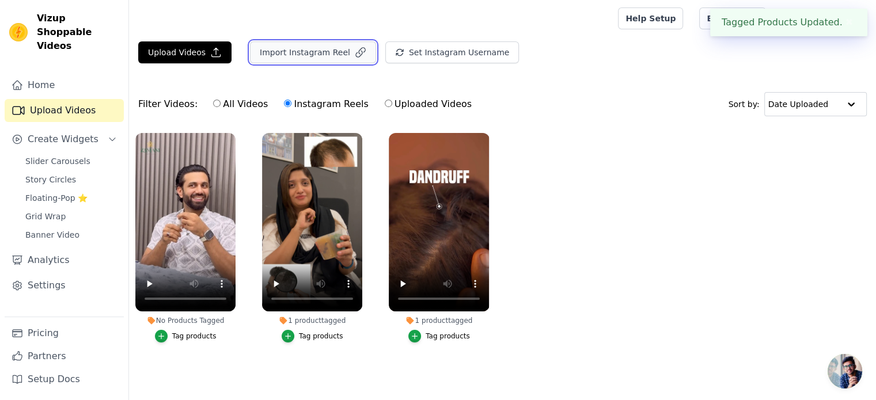
click at [325, 56] on button "Import Instagram Reel" at bounding box center [313, 52] width 126 height 22
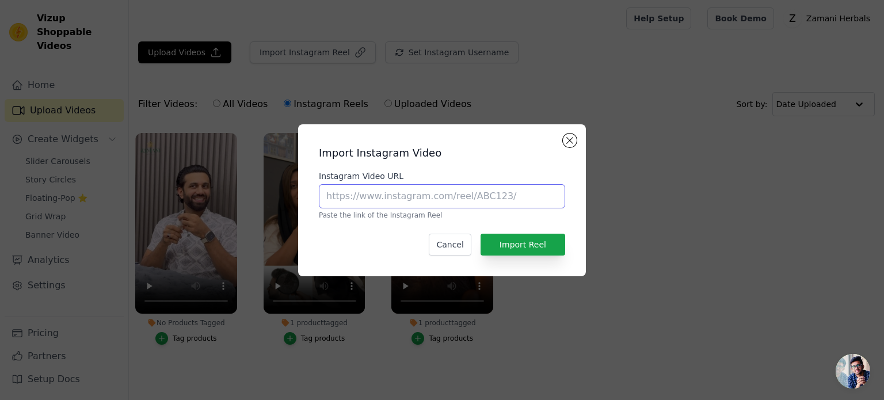
click at [353, 189] on input "Instagram Video URL" at bounding box center [442, 196] width 246 height 24
paste input "[URL][DOMAIN_NAME]"
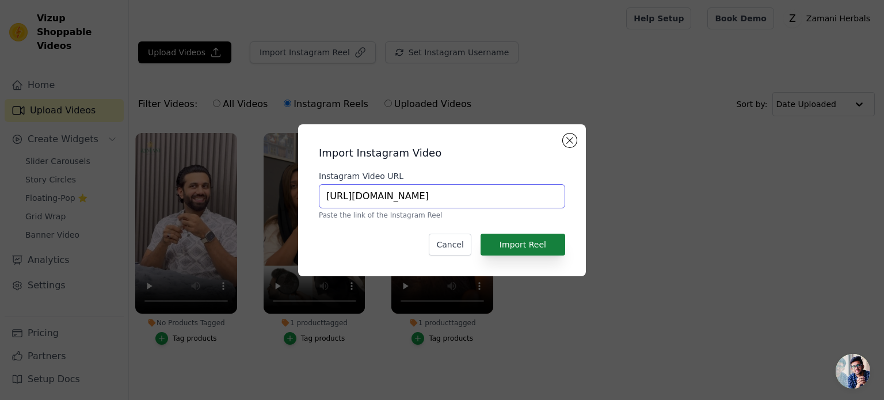
type input "[URL][DOMAIN_NAME]"
click at [551, 244] on button "Import Reel" at bounding box center [523, 245] width 85 height 22
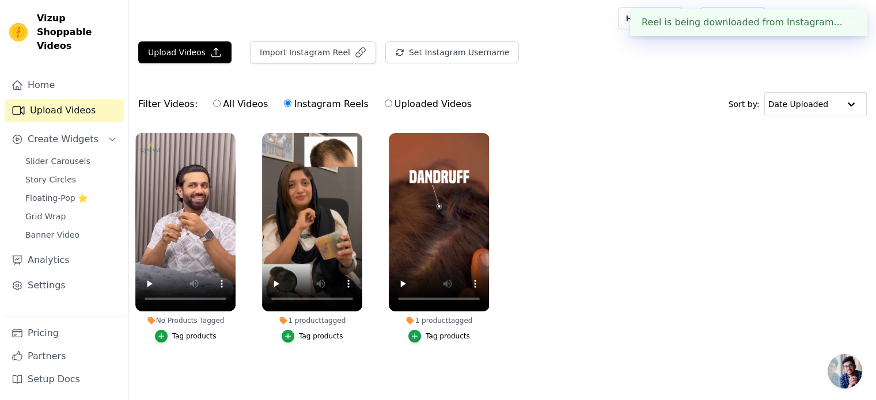
drag, startPoint x: 551, startPoint y: 244, endPoint x: 199, endPoint y: 335, distance: 363.9
click at [199, 335] on div "Tag products" at bounding box center [194, 336] width 44 height 9
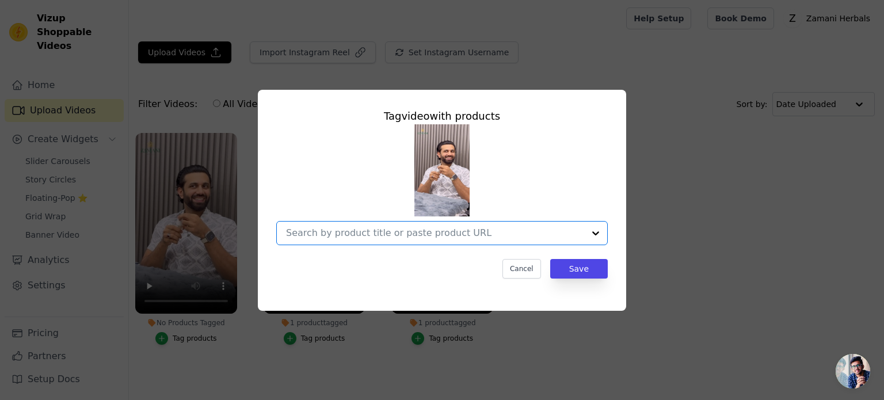
click at [424, 227] on input "No Products Tagged Tag video with products Option undefined, selected. Select i…" at bounding box center [435, 232] width 298 height 11
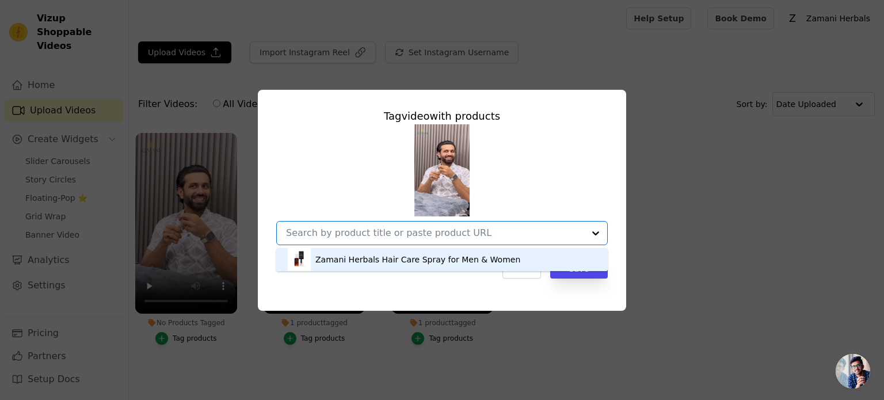
click at [417, 255] on div "Zamani Herbals Hair Care Spray for Men & Women" at bounding box center [417, 260] width 205 height 12
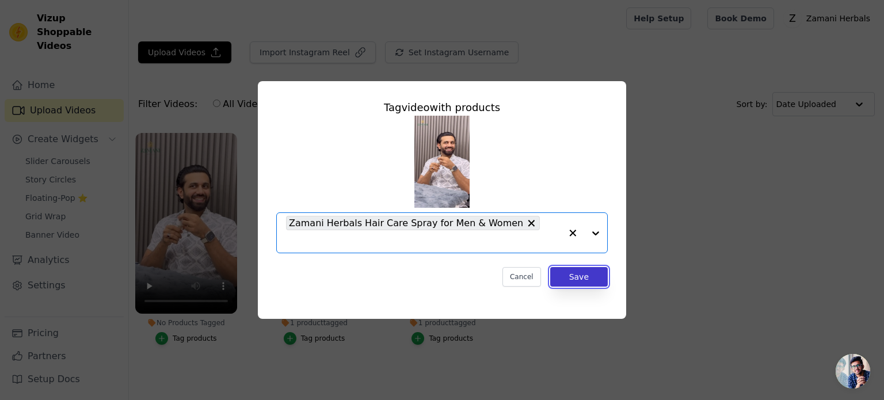
click at [555, 272] on button "Save" at bounding box center [579, 277] width 58 height 20
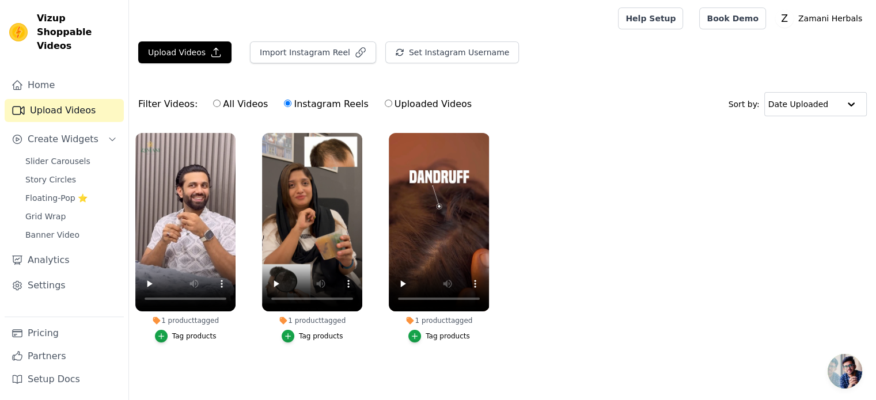
click at [451, 338] on div "Tag products" at bounding box center [447, 336] width 44 height 9
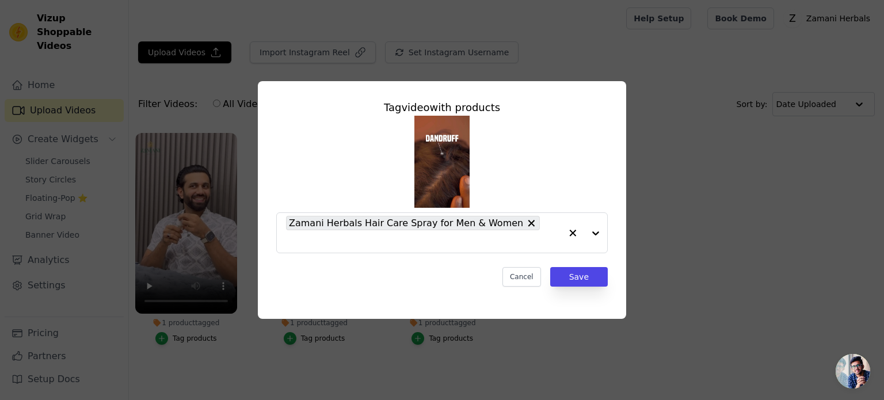
click at [634, 245] on div "Tag video with products Zamani Herbals Hair Care Spray for Men & Women Cancel S…" at bounding box center [441, 200] width 847 height 275
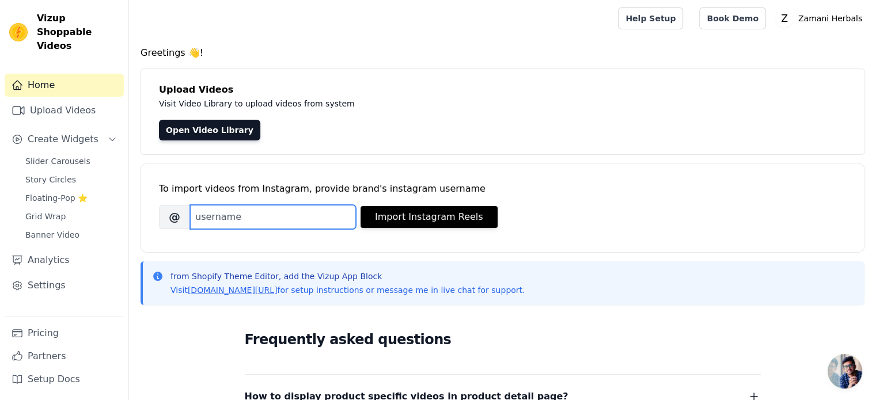
click at [230, 216] on input "Brand's Instagram Username" at bounding box center [273, 217] width 166 height 24
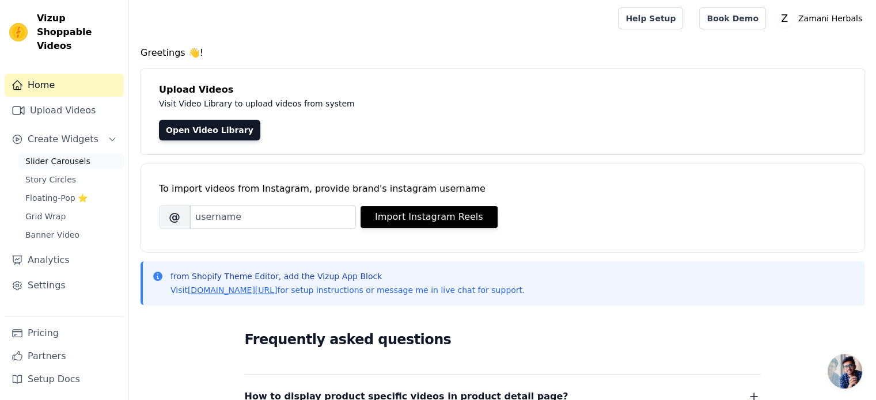
click at [59, 155] on span "Slider Carousels" at bounding box center [57, 161] width 65 height 12
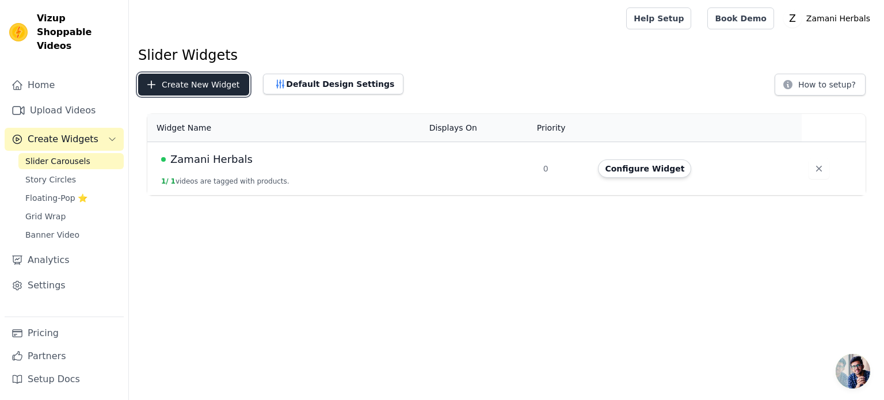
click at [222, 85] on button "Create New Widget" at bounding box center [193, 85] width 111 height 22
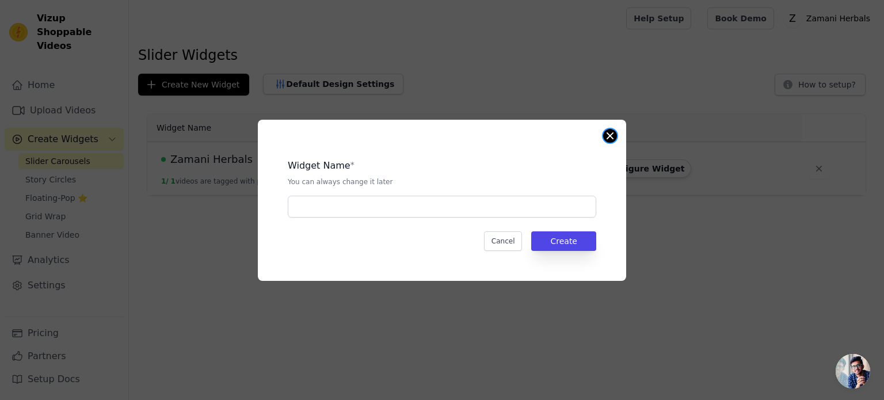
click at [611, 140] on button "Close modal" at bounding box center [610, 136] width 14 height 14
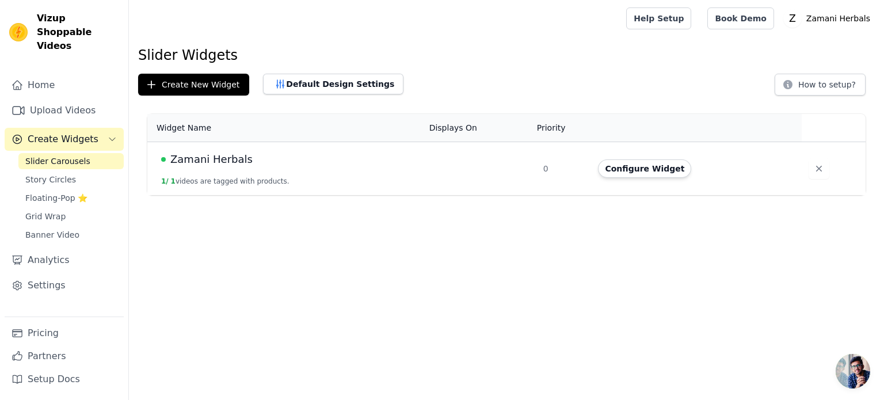
click at [383, 182] on td "Zamani Herbals 1 / 1 videos are tagged with products." at bounding box center [284, 169] width 275 height 54
click at [318, 170] on td "Zamani Herbals 1 / 1 videos are tagged with products." at bounding box center [284, 169] width 275 height 54
click at [711, 155] on td "Configure Widget" at bounding box center [696, 169] width 211 height 54
click at [185, 153] on span "Zamani Herbals" at bounding box center [211, 159] width 82 height 16
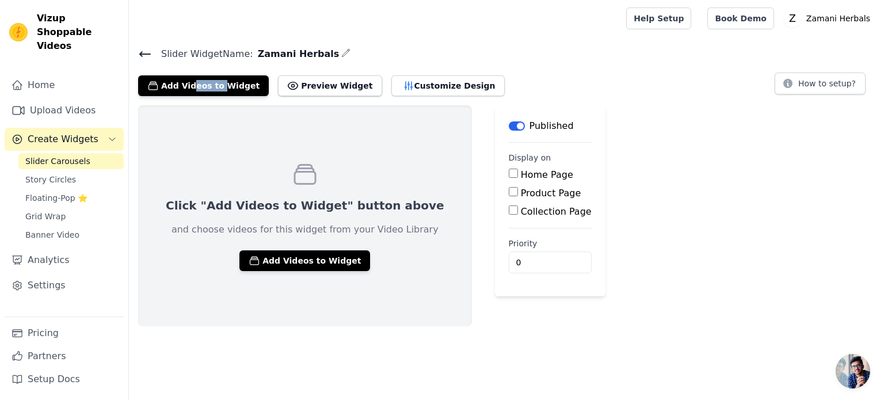
click at [185, 153] on html "Vizup Shoppable Videos Home Upload Videos Create Widgets Slider Carousels Story…" at bounding box center [442, 163] width 884 height 326
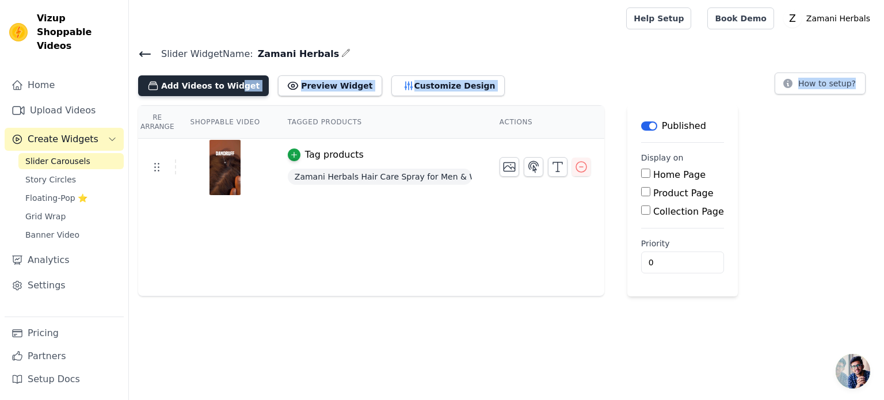
drag, startPoint x: 327, startPoint y: 313, endPoint x: 219, endPoint y: 87, distance: 250.8
click at [219, 87] on html "Vizup Shoppable Videos Home Upload Videos Create Widgets Slider Carousels Story…" at bounding box center [442, 148] width 884 height 296
click at [282, 267] on div "Re Arrange Shoppable Video Tagged Products Actions Tag products Zamani Herbals …" at bounding box center [371, 200] width 466 height 191
click at [204, 81] on button "Add Videos to Widget" at bounding box center [203, 85] width 131 height 21
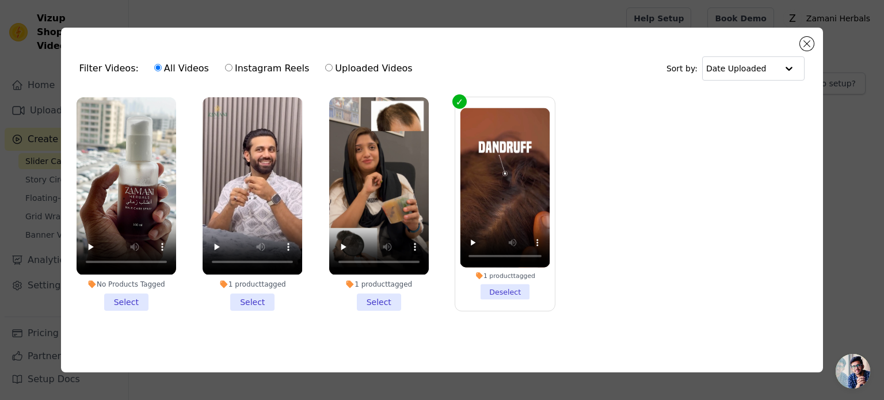
click at [244, 296] on li "1 product tagged Select" at bounding box center [253, 203] width 100 height 213
click at [0, 0] on input "1 product tagged Select" at bounding box center [0, 0] width 0 height 0
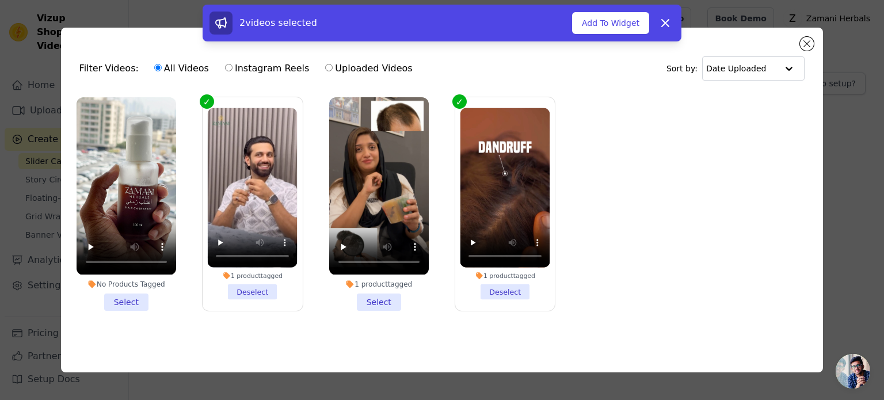
click at [139, 298] on li "No Products Tagged Select" at bounding box center [127, 203] width 100 height 213
click at [0, 0] on input "No Products Tagged Select" at bounding box center [0, 0] width 0 height 0
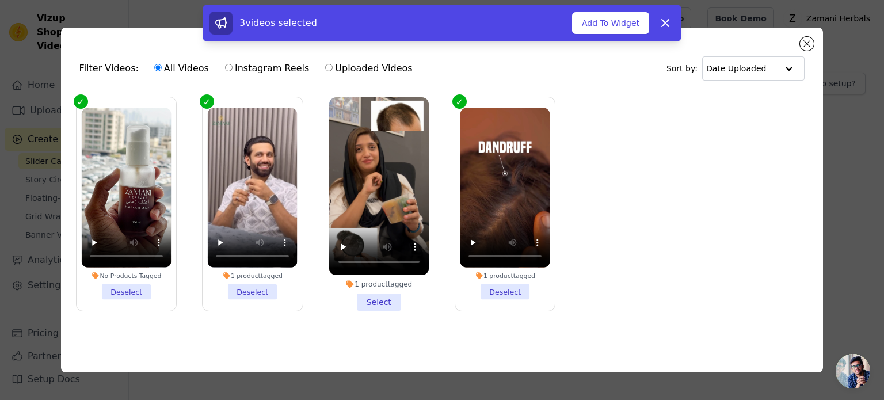
click at [380, 301] on li "1 product tagged Select" at bounding box center [379, 203] width 100 height 213
click at [0, 0] on input "1 product tagged Select" at bounding box center [0, 0] width 0 height 0
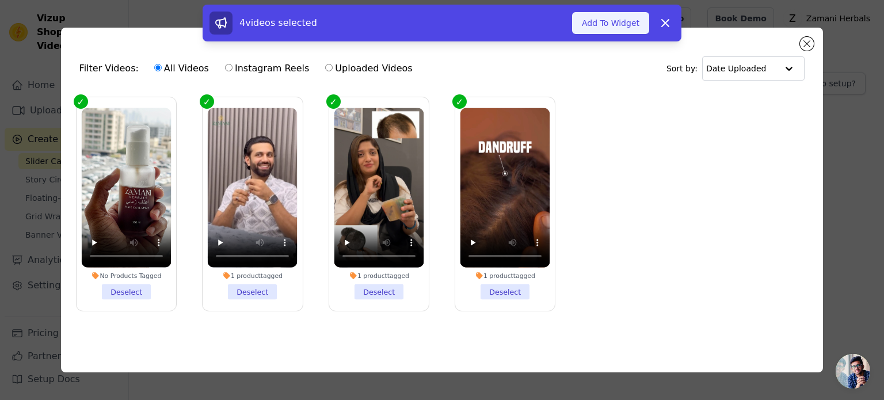
click at [619, 18] on button "Add To Widget" at bounding box center [610, 23] width 77 height 22
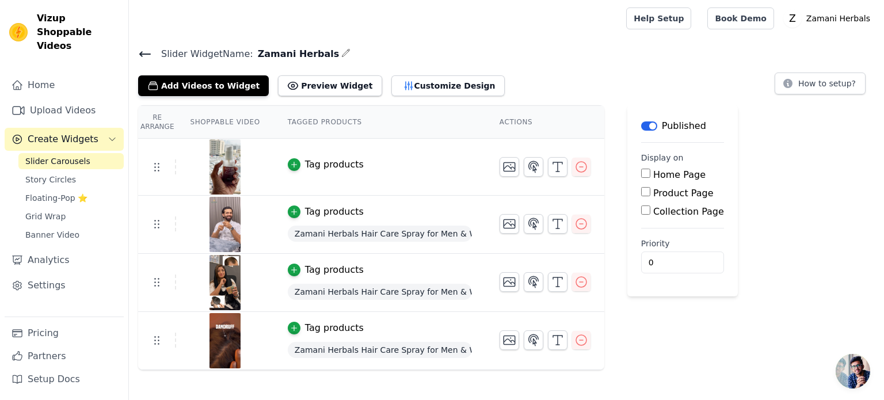
click at [327, 161] on div "Tag products" at bounding box center [334, 165] width 59 height 14
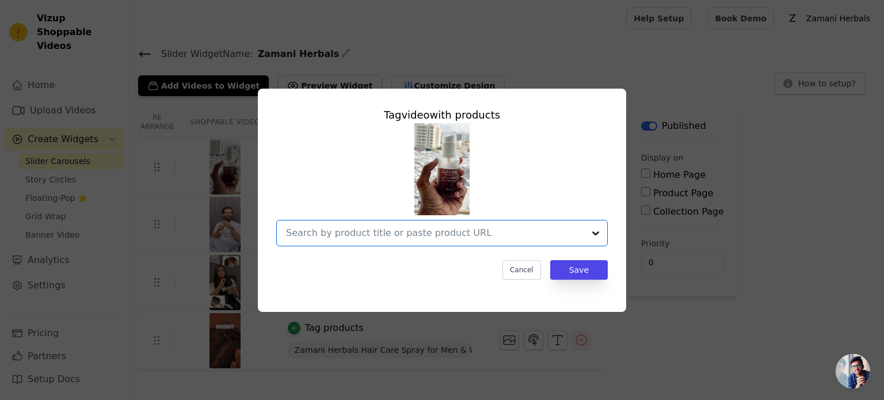
click at [566, 231] on input "text" at bounding box center [435, 233] width 298 height 14
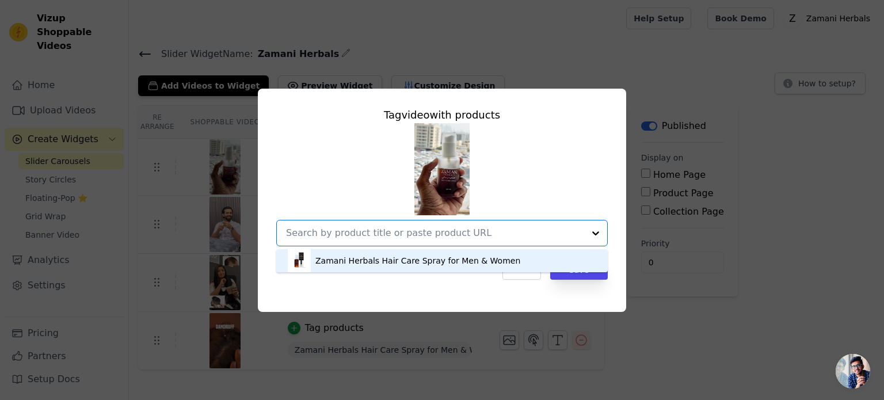
click at [492, 261] on div "Zamani Herbals Hair Care Spray for Men & Women" at bounding box center [417, 261] width 205 height 12
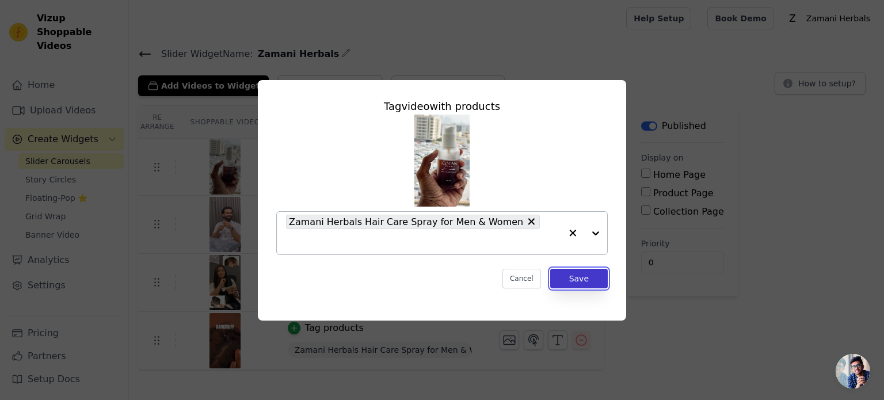
click at [572, 278] on button "Save" at bounding box center [579, 279] width 58 height 20
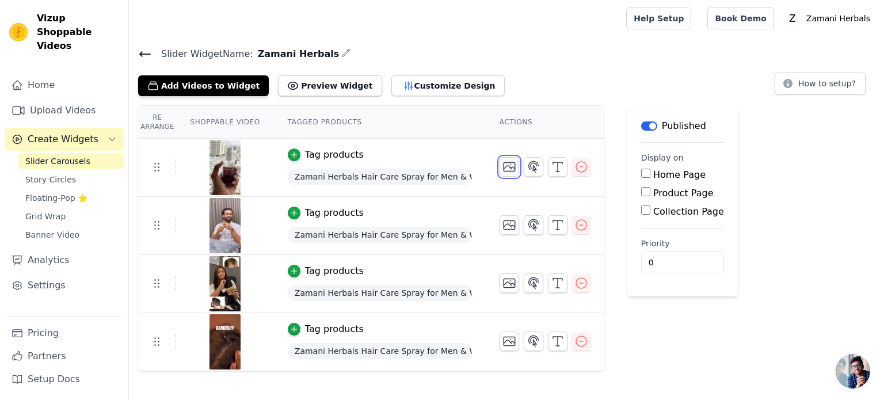
click at [504, 165] on icon "button" at bounding box center [510, 167] width 12 height 9
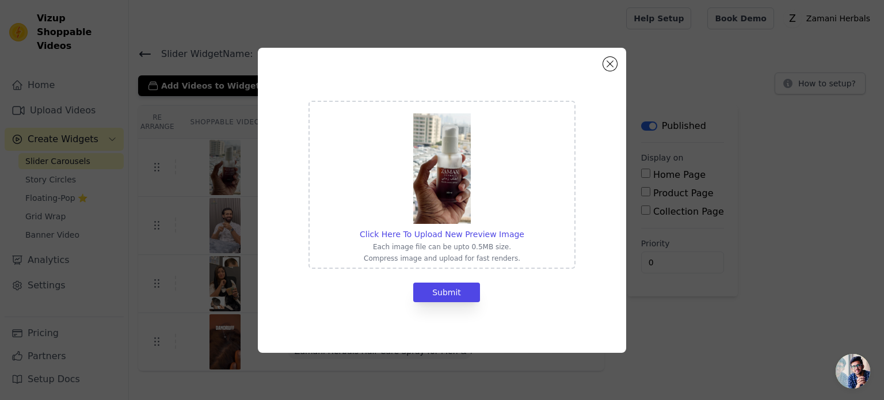
click at [441, 185] on img at bounding box center [442, 168] width 58 height 111
click at [524, 228] on input "Click Here To Upload New Preview Image Each image file can be upto 0.5MB size. …" at bounding box center [524, 228] width 1 height 1
click at [610, 67] on button "Close modal" at bounding box center [610, 64] width 14 height 14
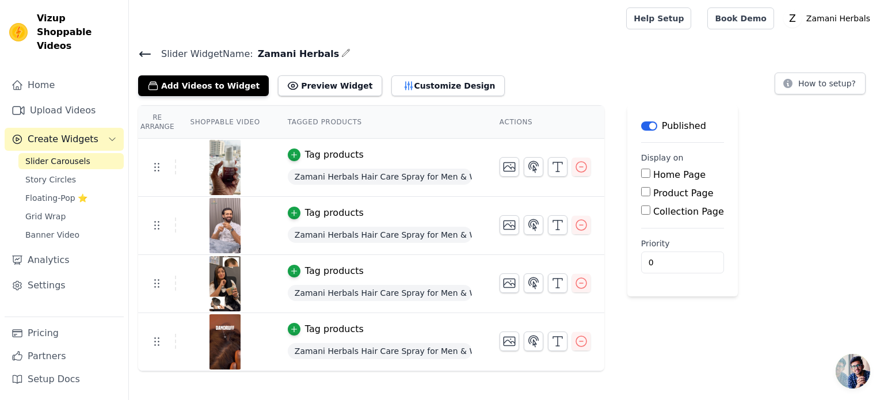
click at [140, 51] on icon at bounding box center [145, 54] width 14 height 14
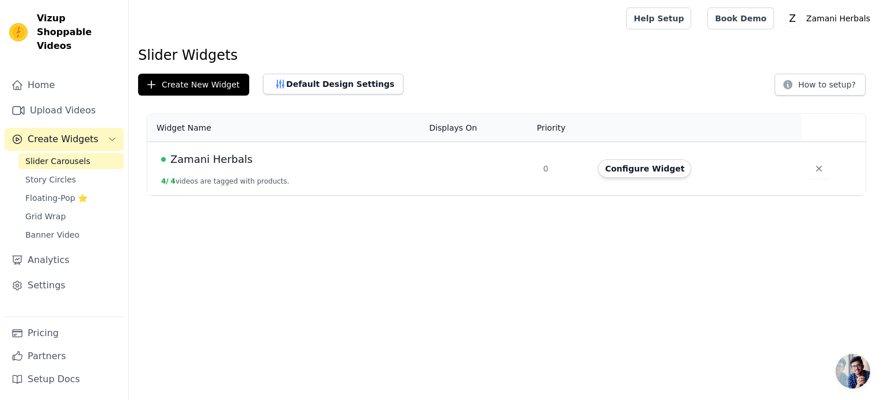
click at [472, 121] on th "Displays On" at bounding box center [480, 128] width 114 height 28
click at [450, 134] on th "Displays On" at bounding box center [480, 128] width 114 height 28
click at [257, 165] on div "Zamani Herbals" at bounding box center [288, 159] width 254 height 16
click at [640, 170] on button "Configure Widget" at bounding box center [644, 168] width 93 height 18
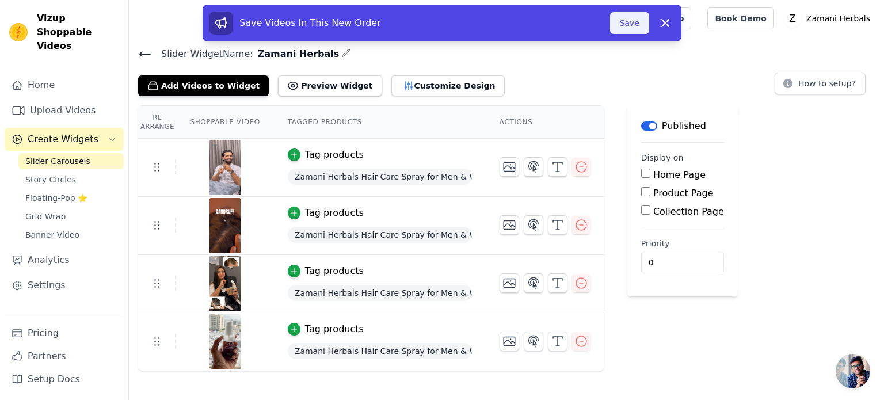
click at [635, 27] on button "Save" at bounding box center [629, 23] width 39 height 22
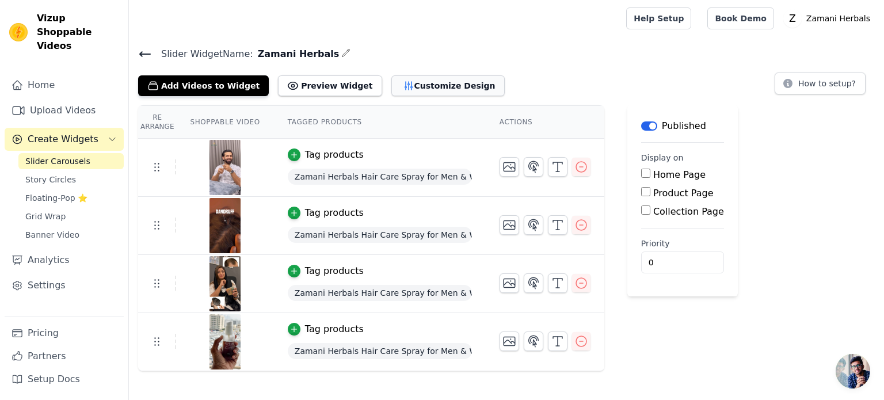
click at [420, 89] on button "Customize Design" at bounding box center [447, 85] width 113 height 21
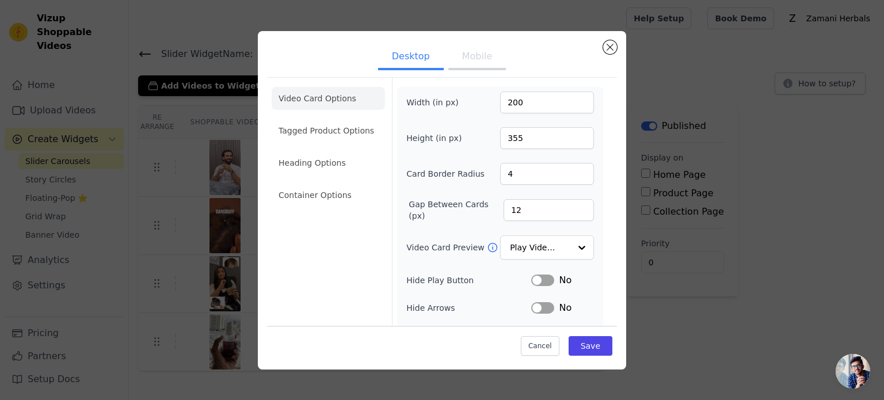
click at [476, 50] on button "Mobile" at bounding box center [477, 57] width 58 height 25
click at [403, 55] on button "Desktop" at bounding box center [411, 57] width 66 height 25
click at [576, 250] on div at bounding box center [581, 248] width 23 height 23
click at [606, 252] on div "Video Card Options Tagged Product Options Heading Options Container Options Wid…" at bounding box center [442, 260] width 350 height 367
click at [527, 100] on input "200" at bounding box center [547, 103] width 94 height 22
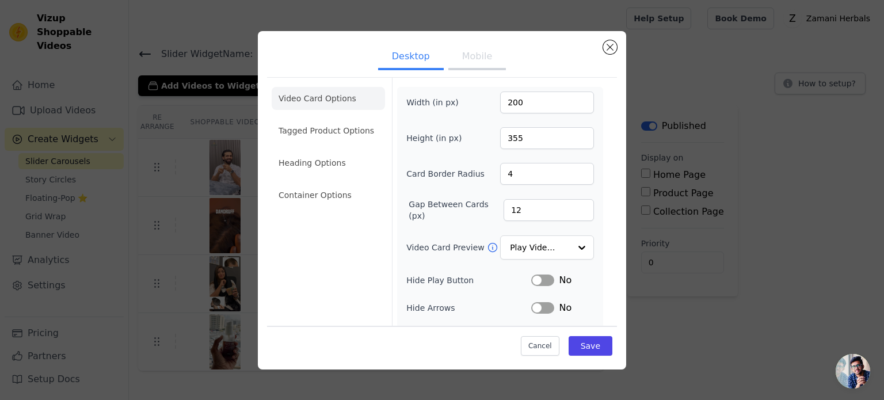
click at [467, 55] on button "Mobile" at bounding box center [477, 57] width 58 height 25
click at [410, 48] on button "Desktop" at bounding box center [411, 57] width 66 height 25
click at [477, 58] on button "Mobile" at bounding box center [477, 57] width 58 height 25
click at [520, 104] on input "200" at bounding box center [547, 103] width 94 height 22
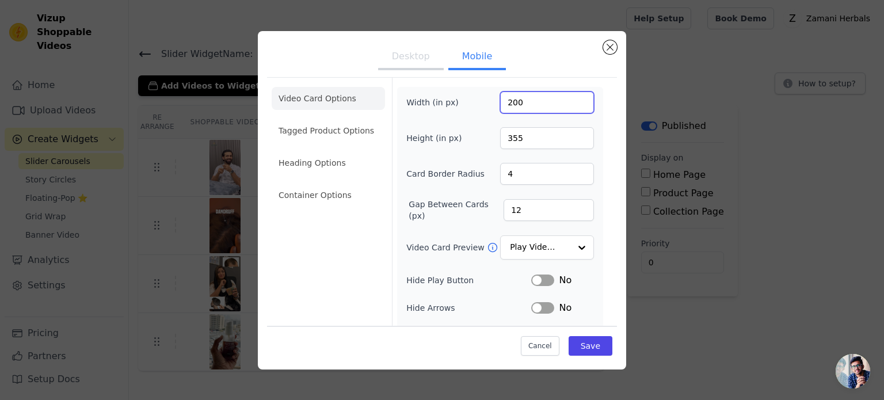
click at [520, 104] on input "200" at bounding box center [547, 103] width 94 height 22
click at [573, 97] on input "201" at bounding box center [547, 103] width 94 height 22
click at [573, 97] on input "202" at bounding box center [547, 103] width 94 height 22
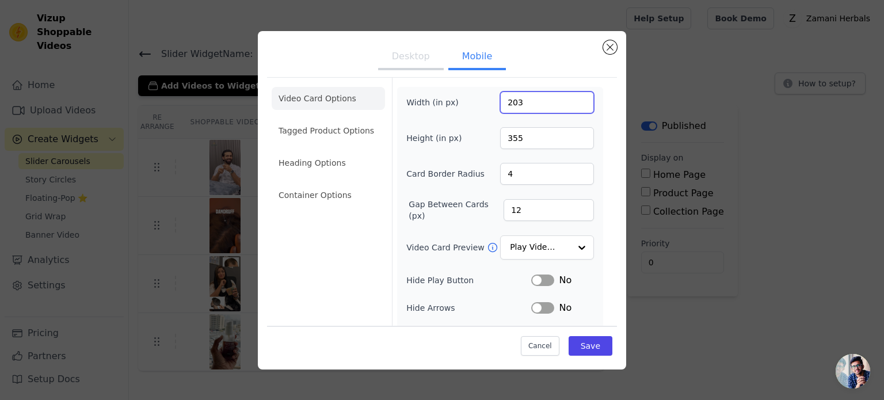
click at [573, 97] on input "203" at bounding box center [547, 103] width 94 height 22
click at [509, 104] on input "203" at bounding box center [547, 103] width 94 height 22
type input "320"
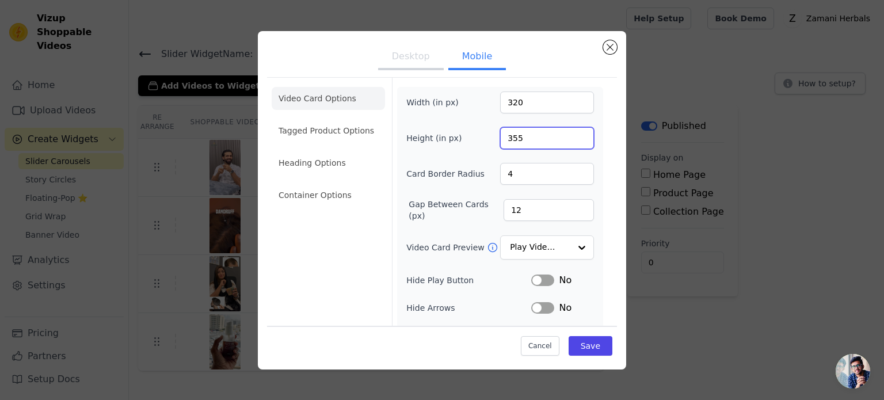
click at [520, 135] on input "355" at bounding box center [547, 138] width 94 height 22
type input "565"
click at [517, 212] on input "12" at bounding box center [549, 210] width 90 height 22
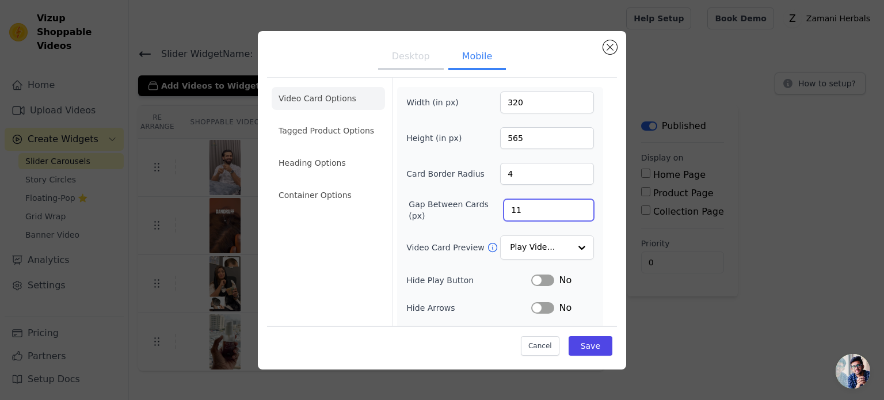
click at [575, 211] on input "11" at bounding box center [549, 210] width 90 height 22
click at [575, 211] on input "10" at bounding box center [549, 210] width 90 height 22
click at [575, 211] on input "9" at bounding box center [549, 210] width 90 height 22
type input "8"
click at [575, 211] on input "8" at bounding box center [549, 210] width 90 height 22
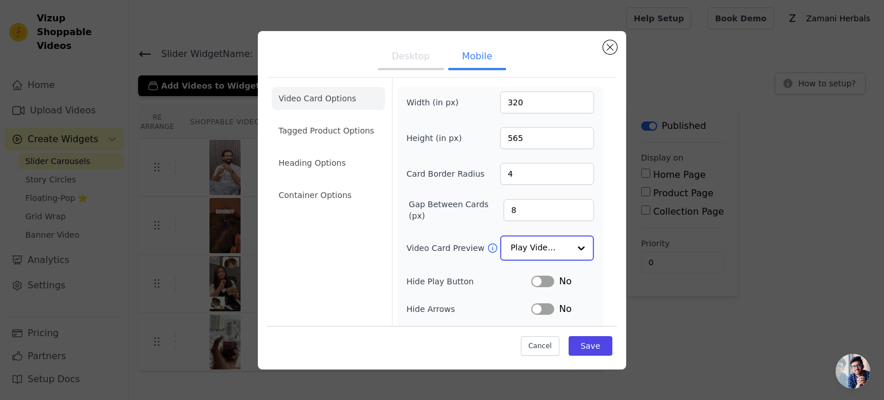
click at [570, 246] on div at bounding box center [581, 248] width 23 height 23
click at [575, 241] on div at bounding box center [581, 248] width 23 height 23
click at [582, 347] on button "Save" at bounding box center [591, 346] width 44 height 20
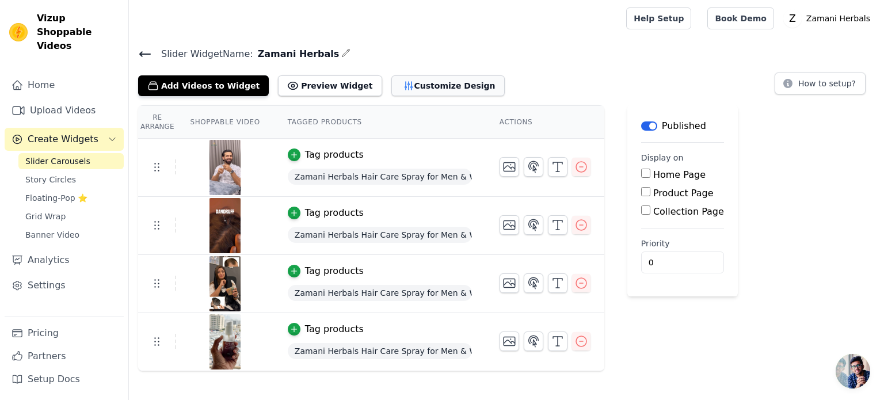
click at [396, 82] on button "Customize Design" at bounding box center [447, 85] width 113 height 21
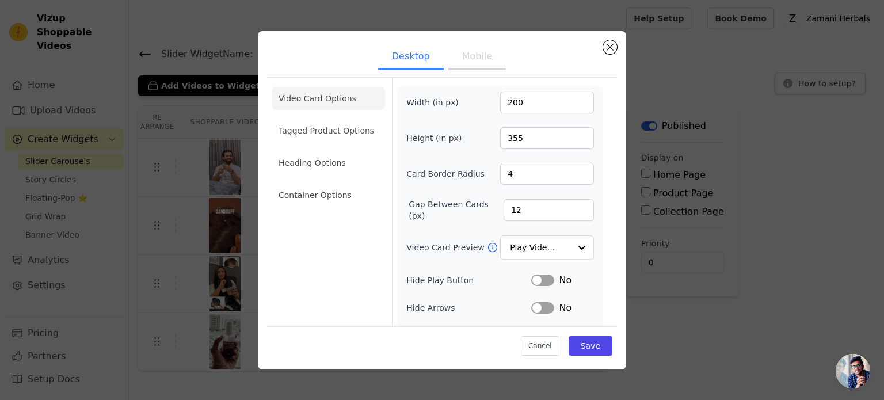
click at [470, 60] on button "Mobile" at bounding box center [477, 57] width 58 height 25
click at [518, 104] on input "320" at bounding box center [547, 103] width 94 height 22
type input "300"
click at [520, 135] on input "565" at bounding box center [547, 138] width 94 height 22
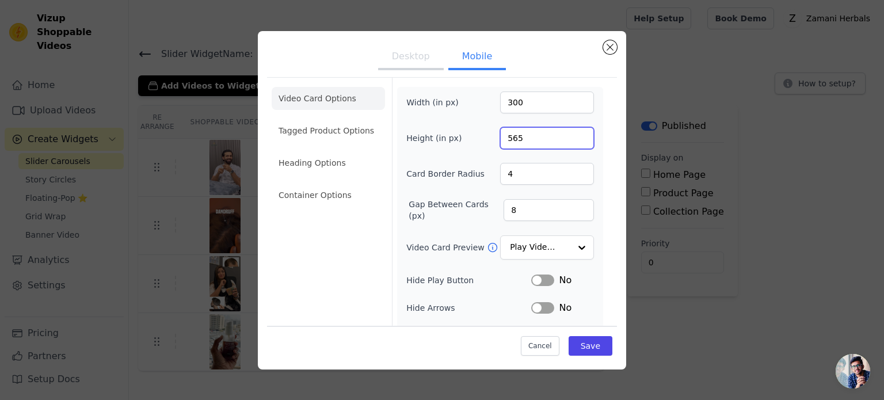
click at [520, 135] on input "565" at bounding box center [547, 138] width 94 height 22
click at [503, 138] on input "1" at bounding box center [547, 138] width 94 height 22
type input "400"
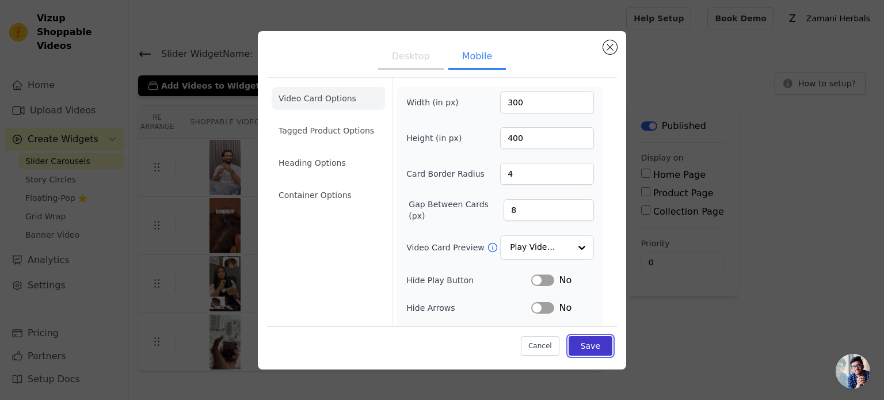
click at [577, 345] on button "Save" at bounding box center [591, 346] width 44 height 20
